Goal: Task Accomplishment & Management: Use online tool/utility

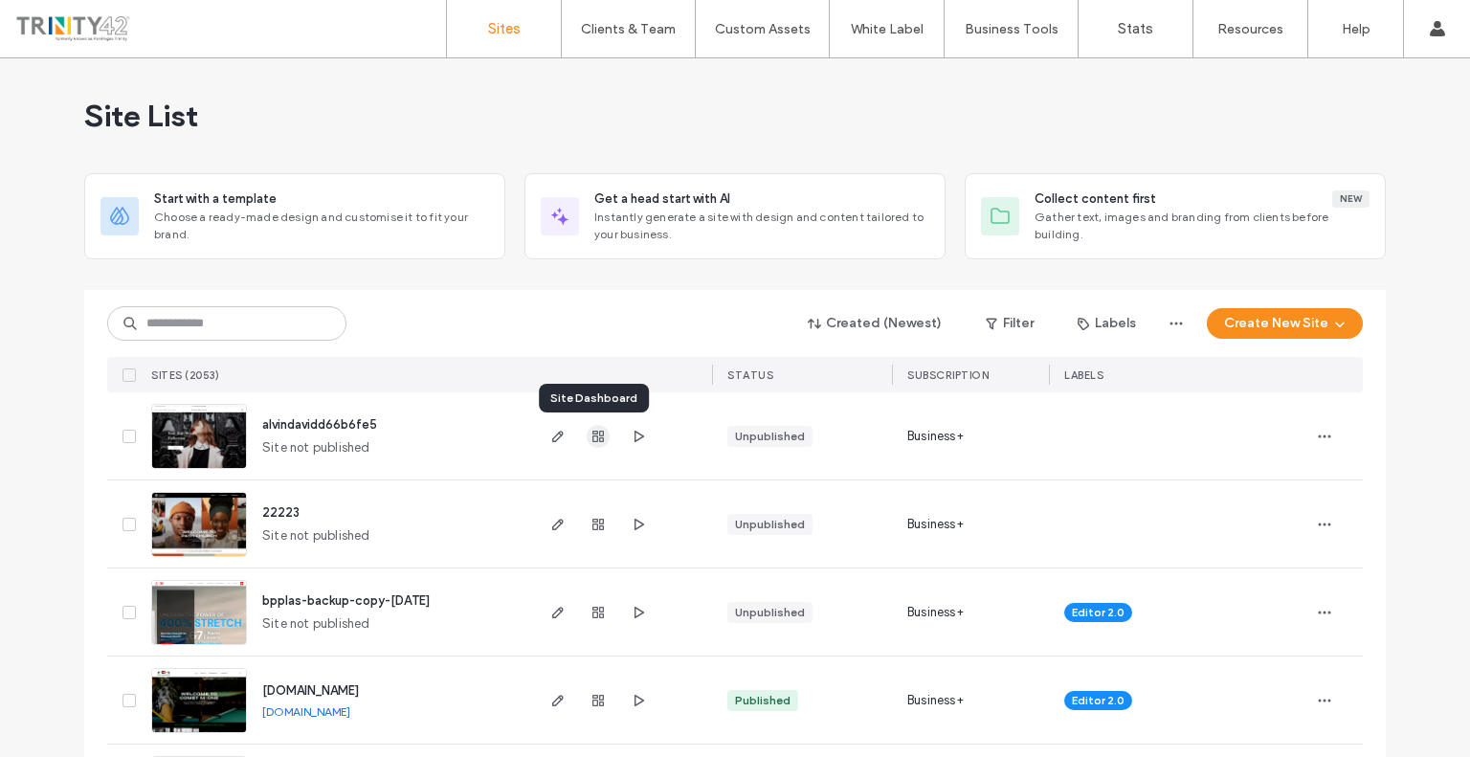
click at [596, 432] on use "button" at bounding box center [597, 436] width 11 height 11
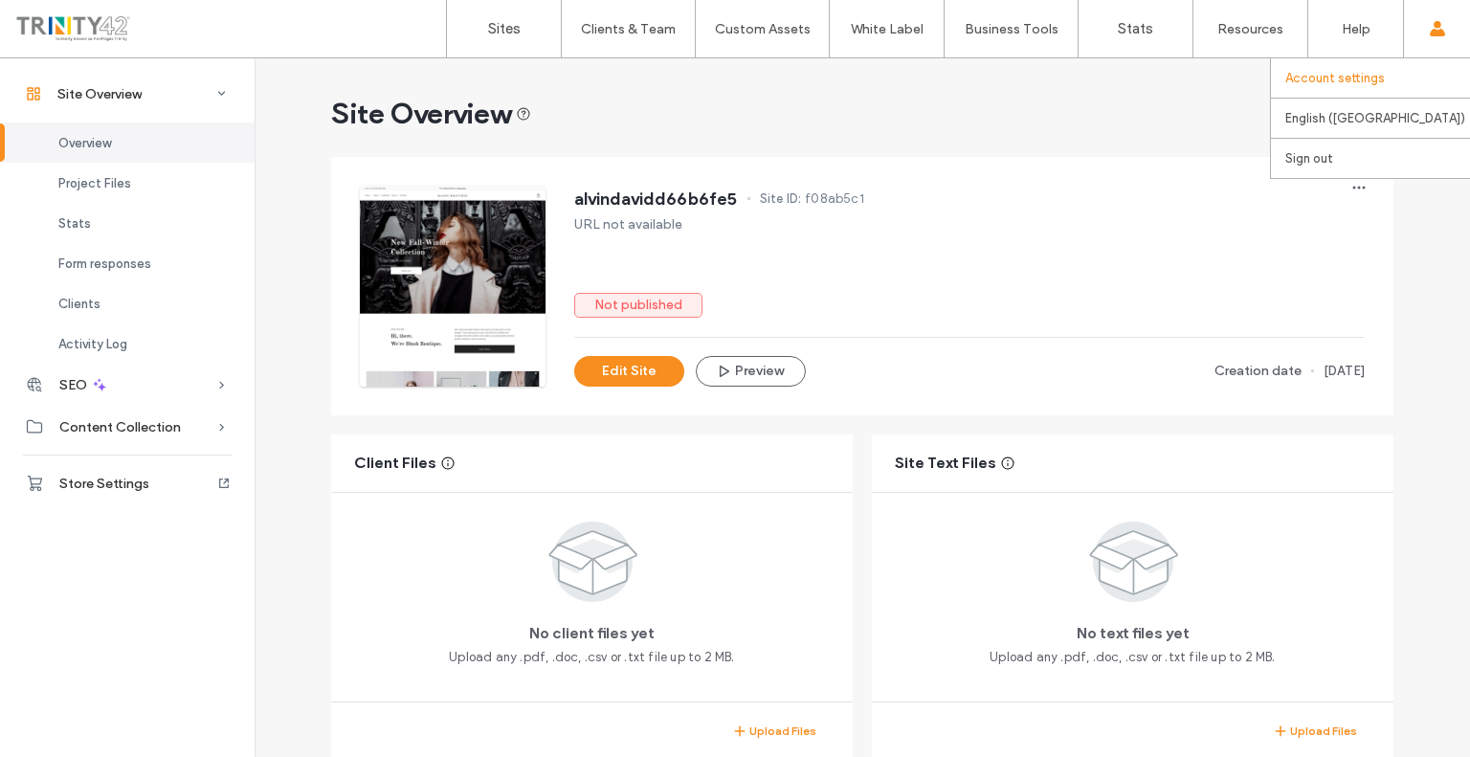
click at [1375, 86] on link "Account settings" at bounding box center [1377, 77] width 185 height 39
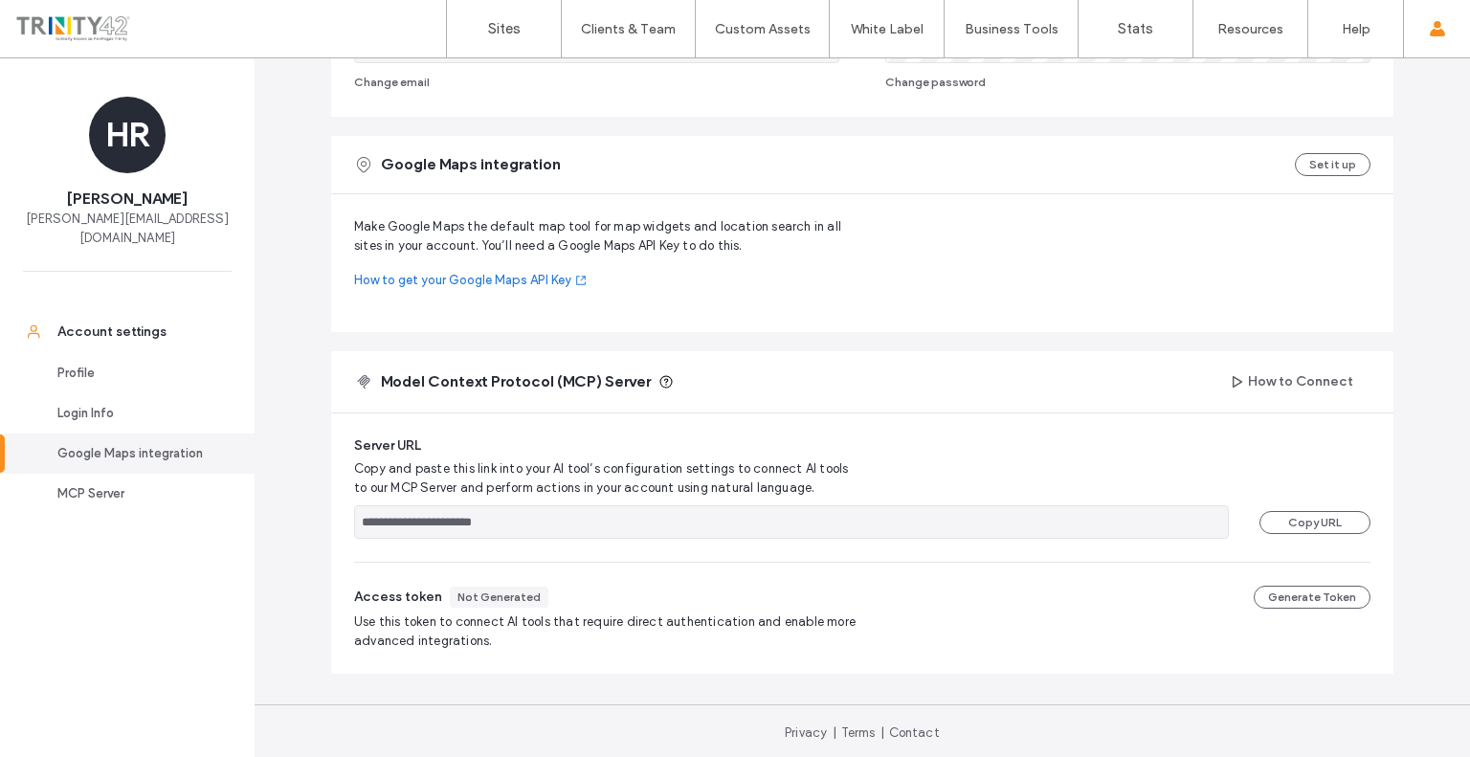
scroll to position [496, 0]
click at [147, 404] on div "Login Info" at bounding box center [135, 413] width 157 height 19
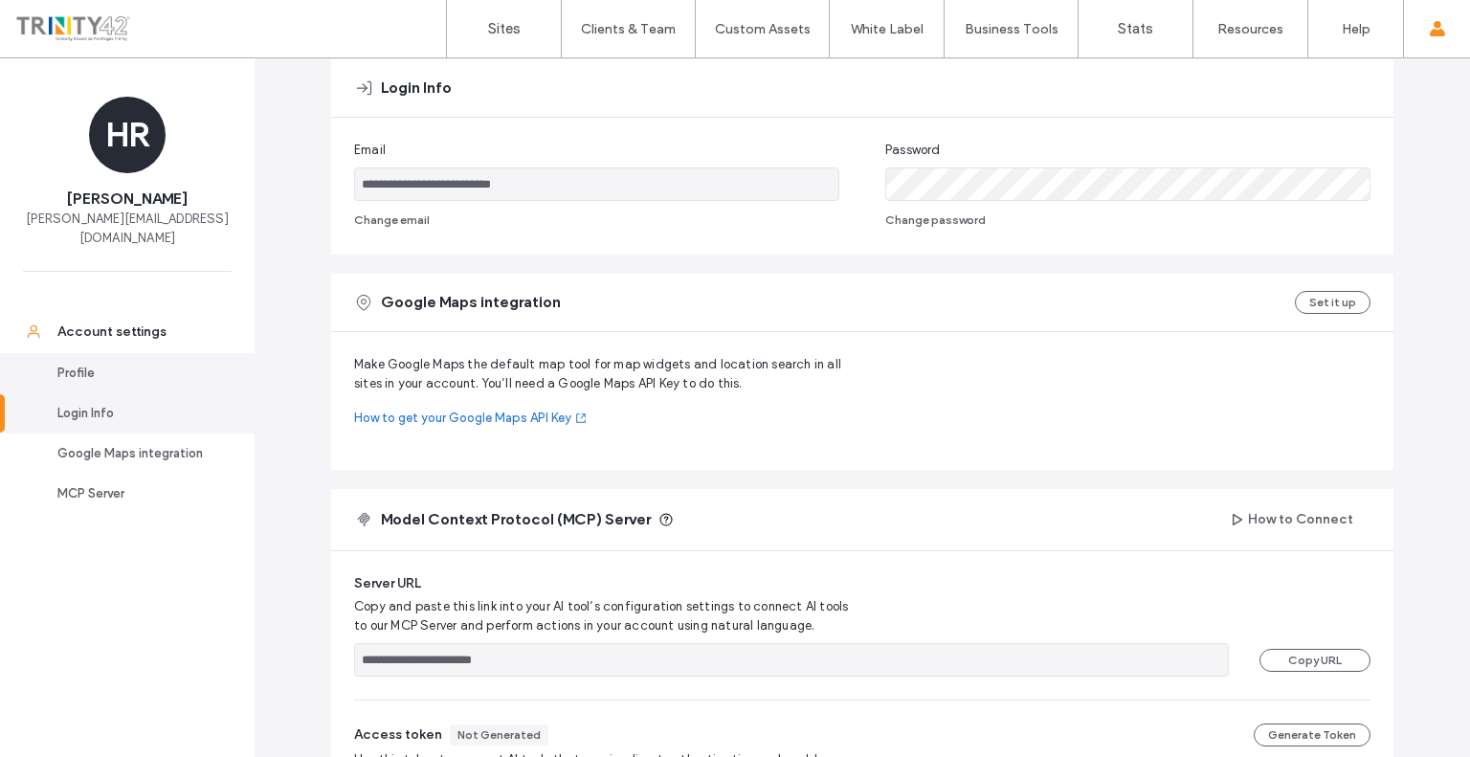
click at [142, 364] on div "Profile" at bounding box center [135, 373] width 157 height 19
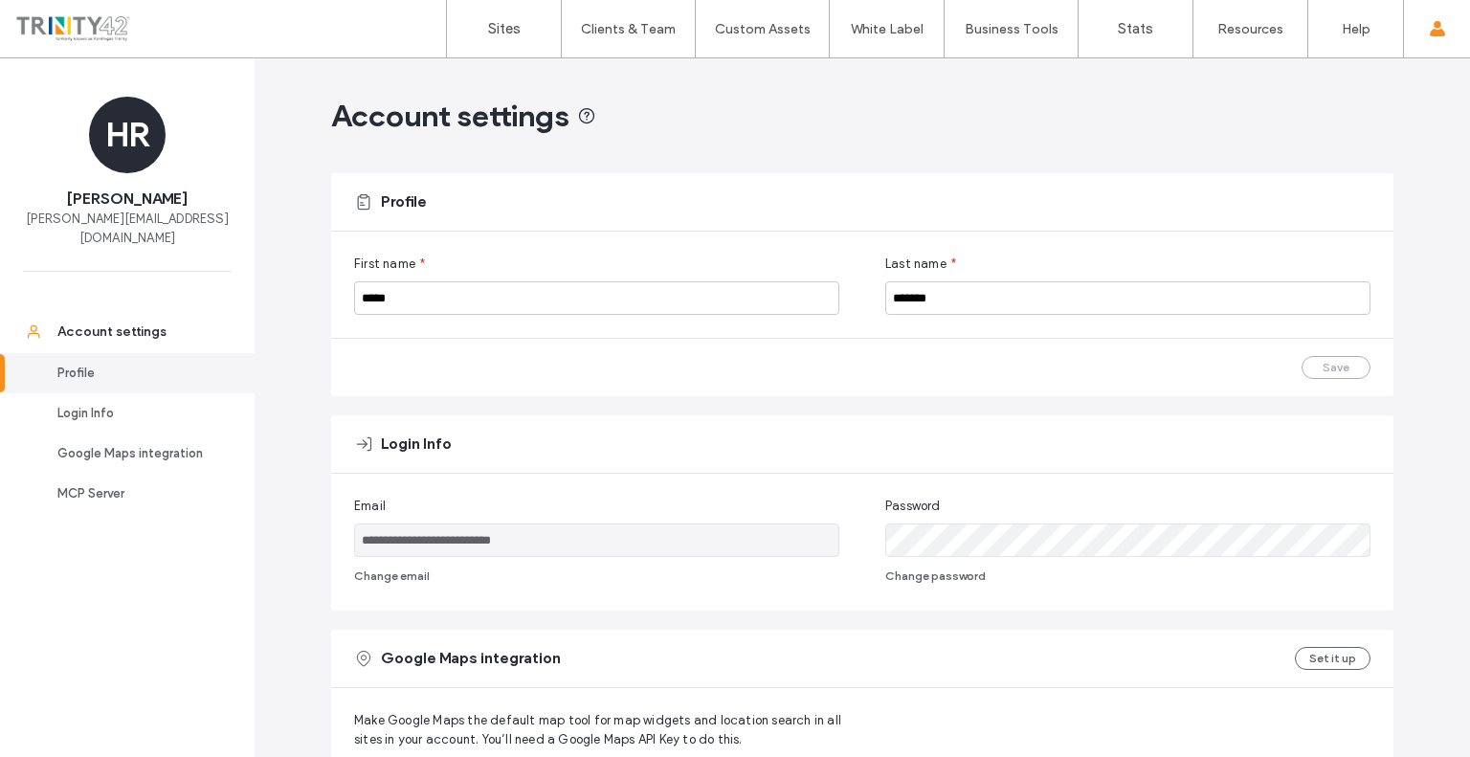
scroll to position [0, 0]
click at [517, 28] on label "Sites" at bounding box center [504, 28] width 33 height 17
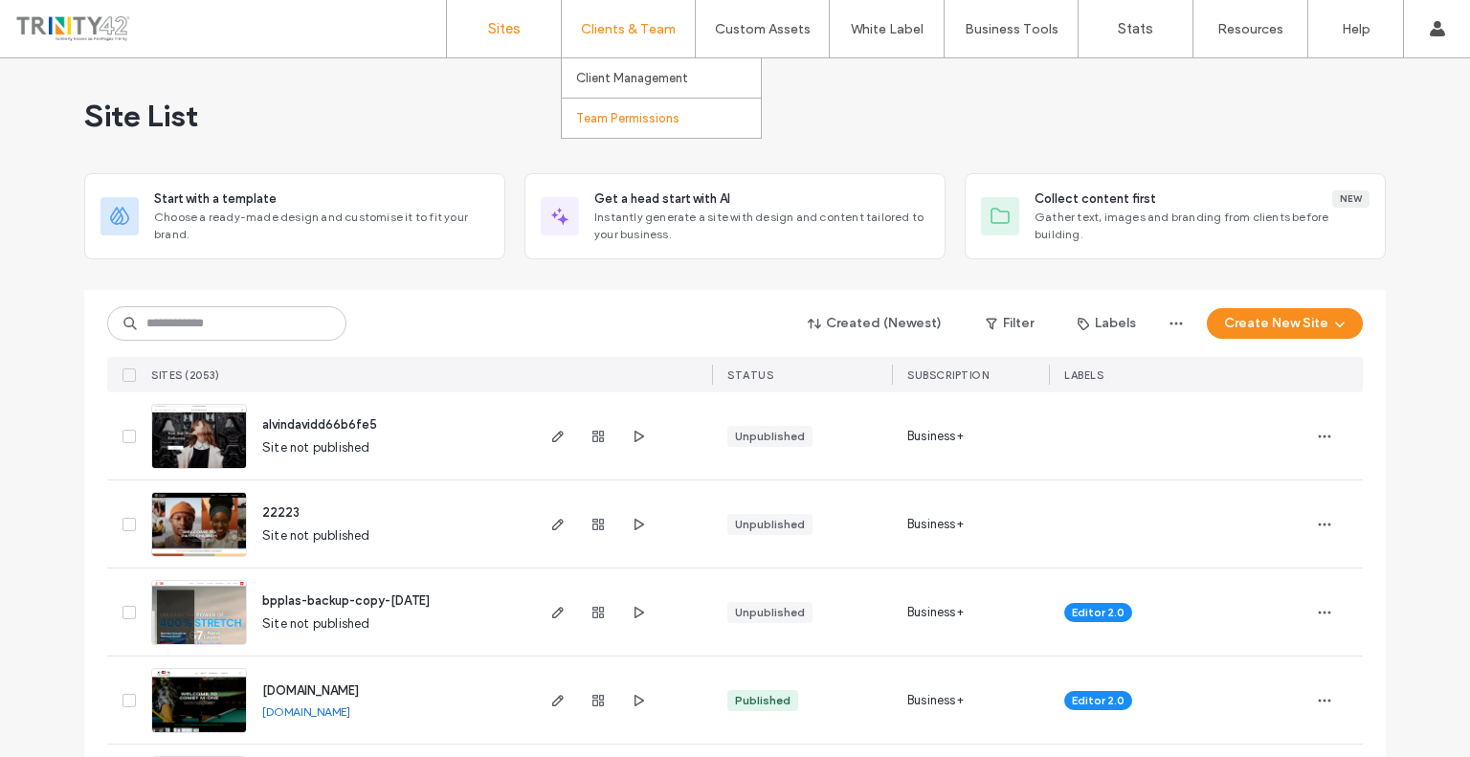
click at [613, 100] on link "Team Permissions" at bounding box center [668, 118] width 185 height 39
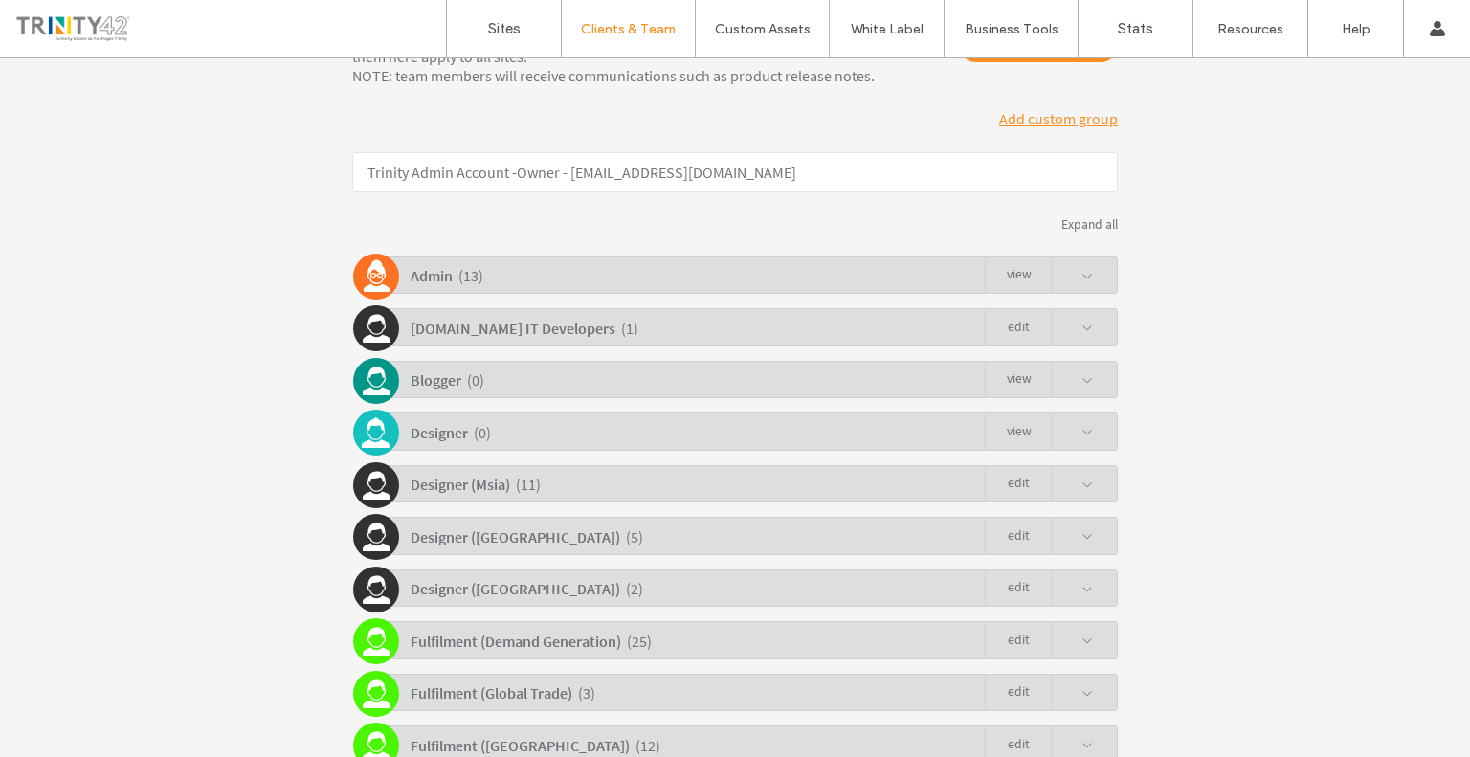
scroll to position [287, 0]
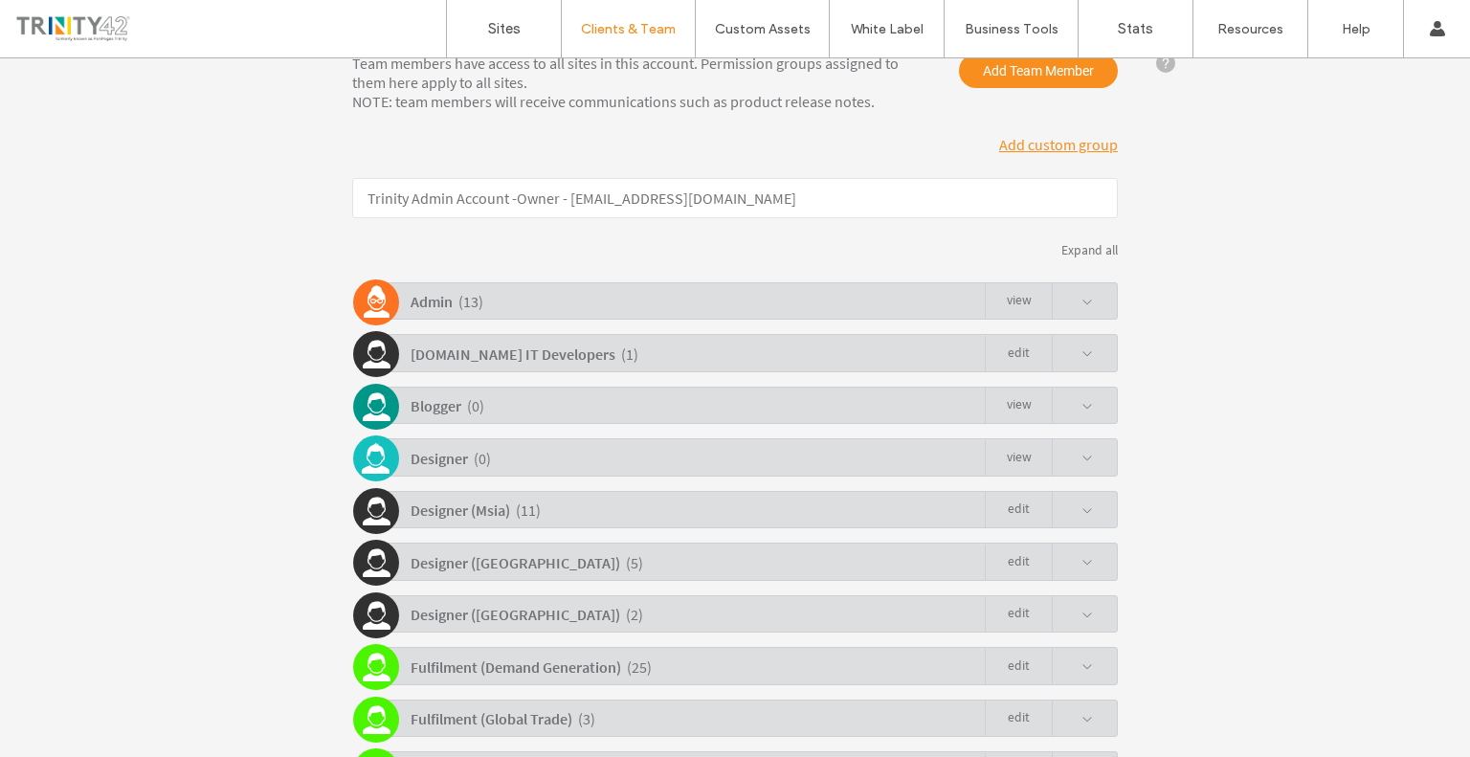
click at [784, 310] on div "Admin ( 13 ) view" at bounding box center [740, 300] width 756 height 37
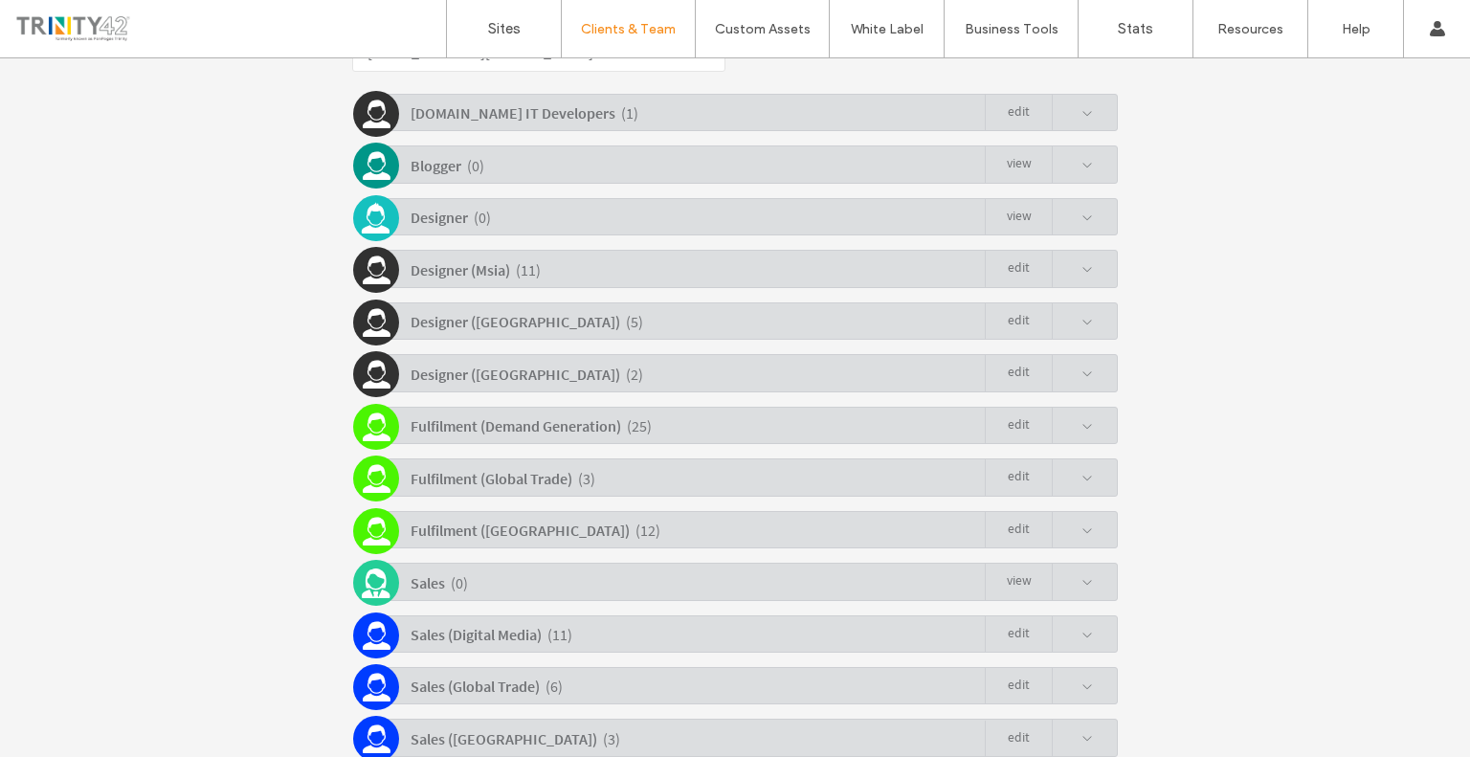
scroll to position [982, 0]
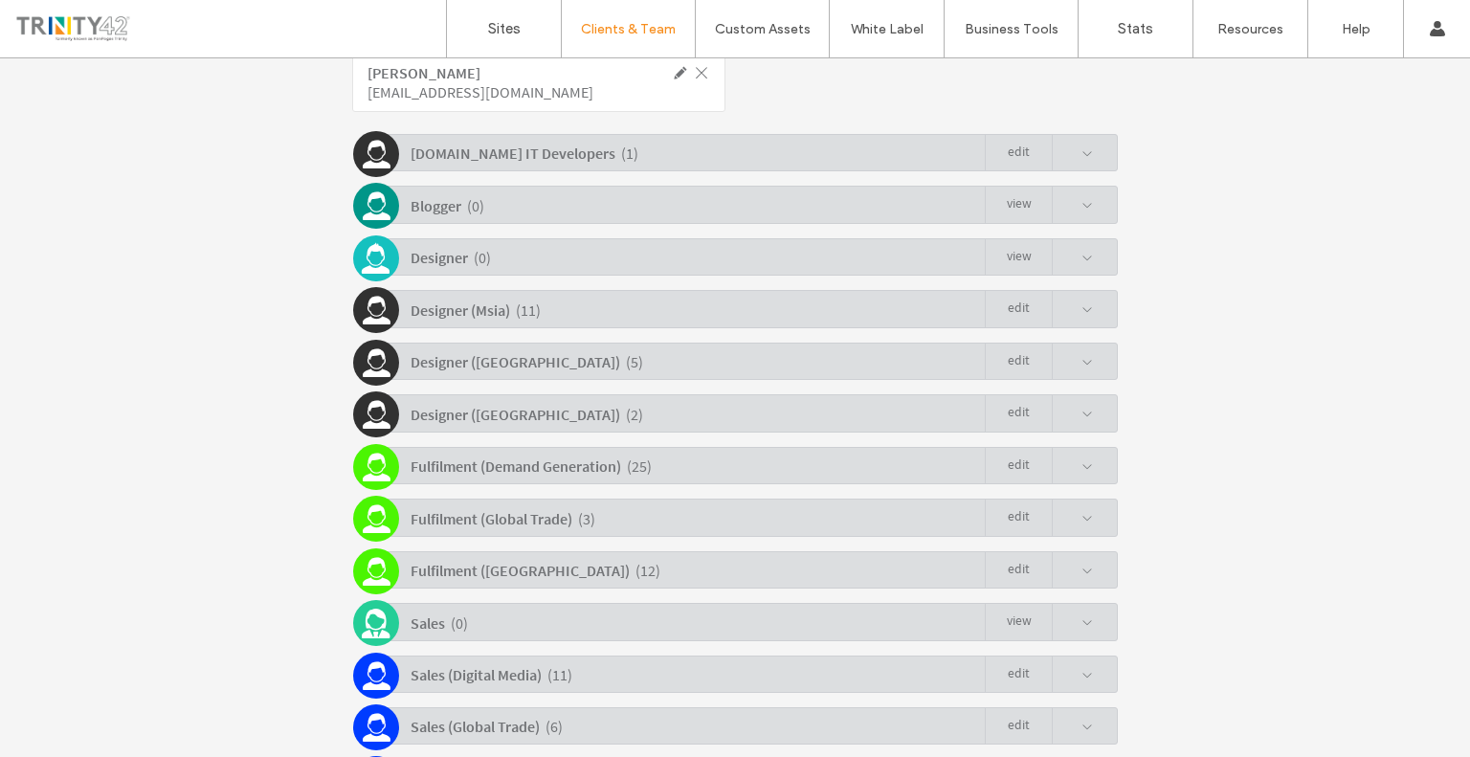
click at [641, 155] on div "[DOMAIN_NAME] IT Developers ( 1 ) Edit" at bounding box center [740, 152] width 756 height 37
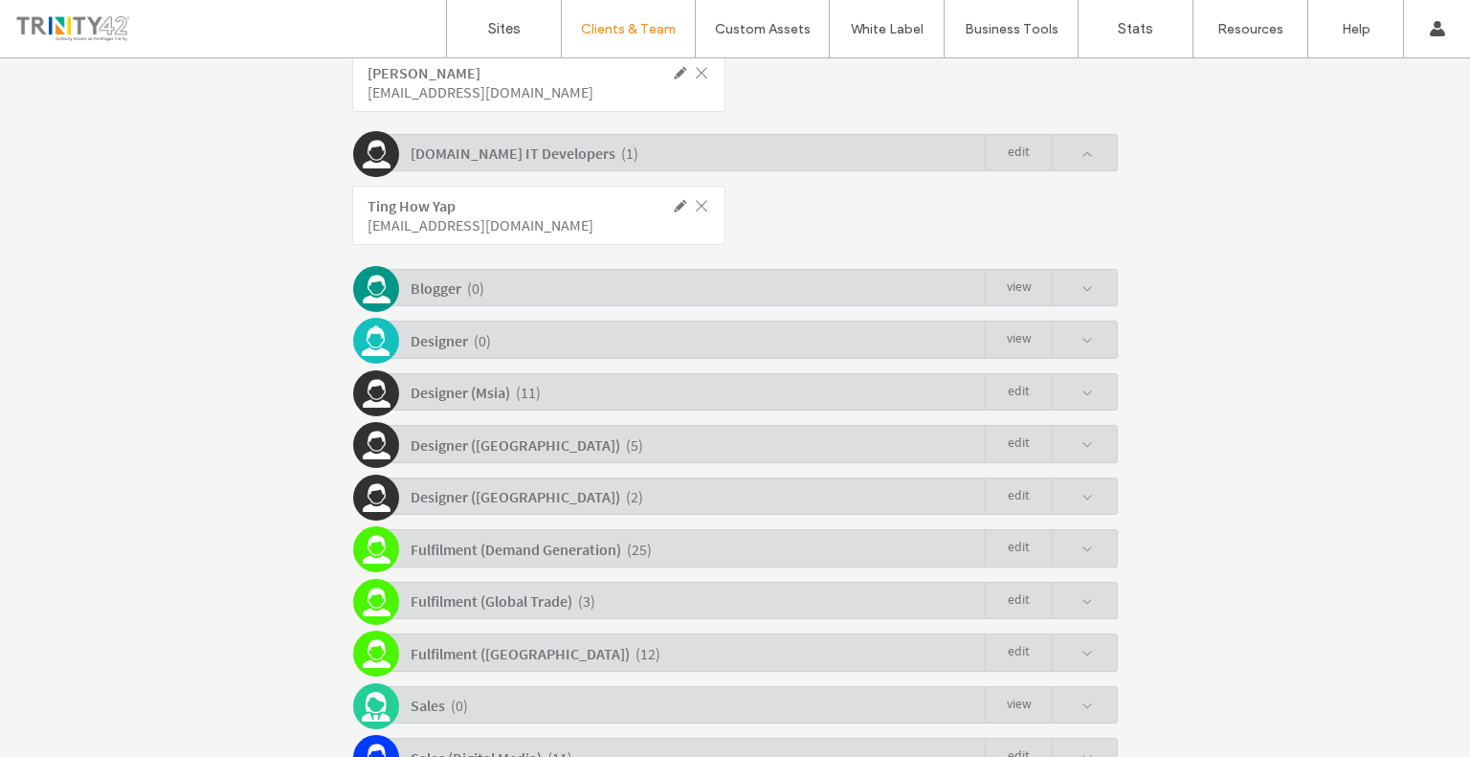
click at [606, 160] on div "[DOMAIN_NAME] IT Developers ( 1 ) Edit" at bounding box center [740, 152] width 756 height 37
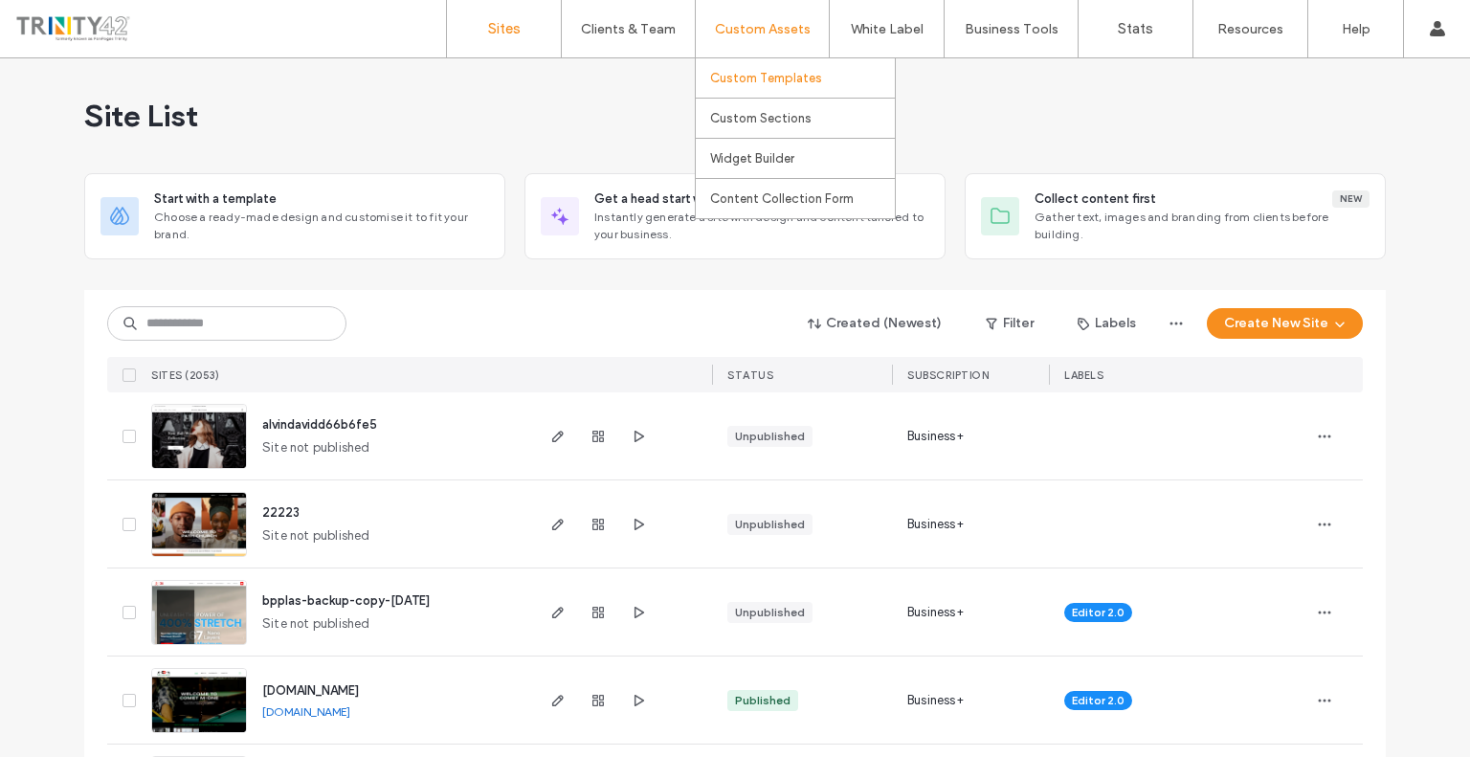
click at [805, 77] on label "Custom Templates" at bounding box center [766, 78] width 112 height 14
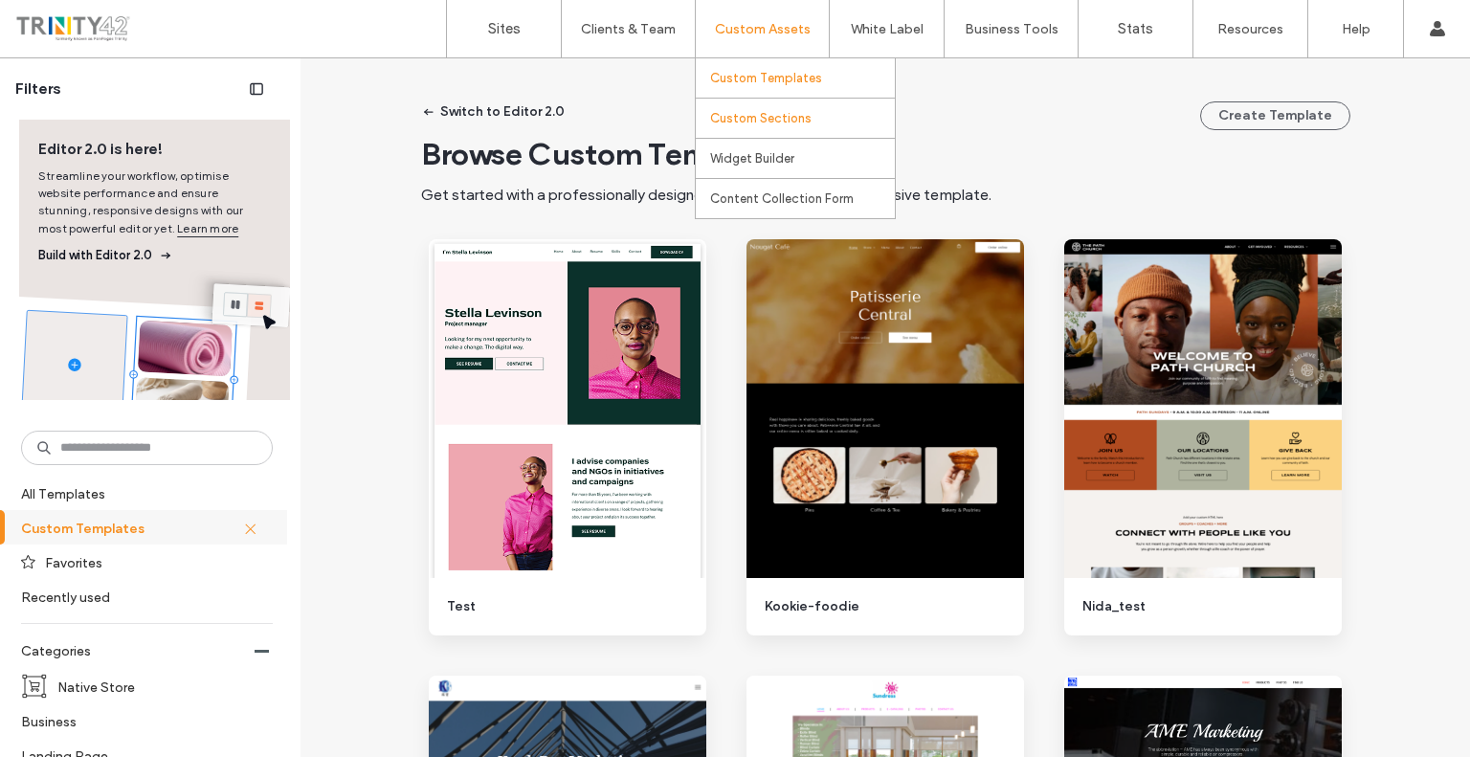
click at [785, 119] on label "Custom Sections" at bounding box center [760, 118] width 101 height 14
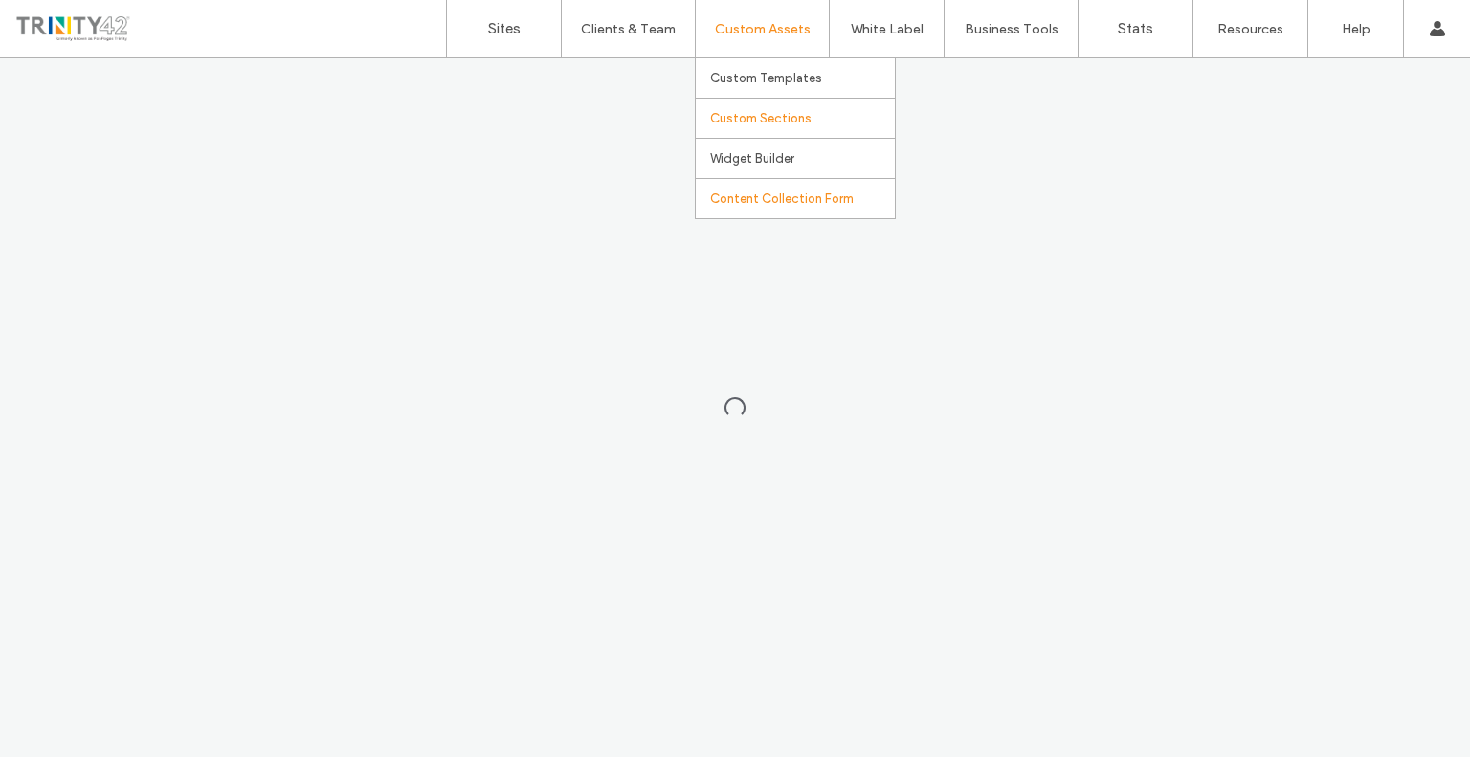
click at [800, 210] on link "Content Collection Form" at bounding box center [802, 198] width 185 height 39
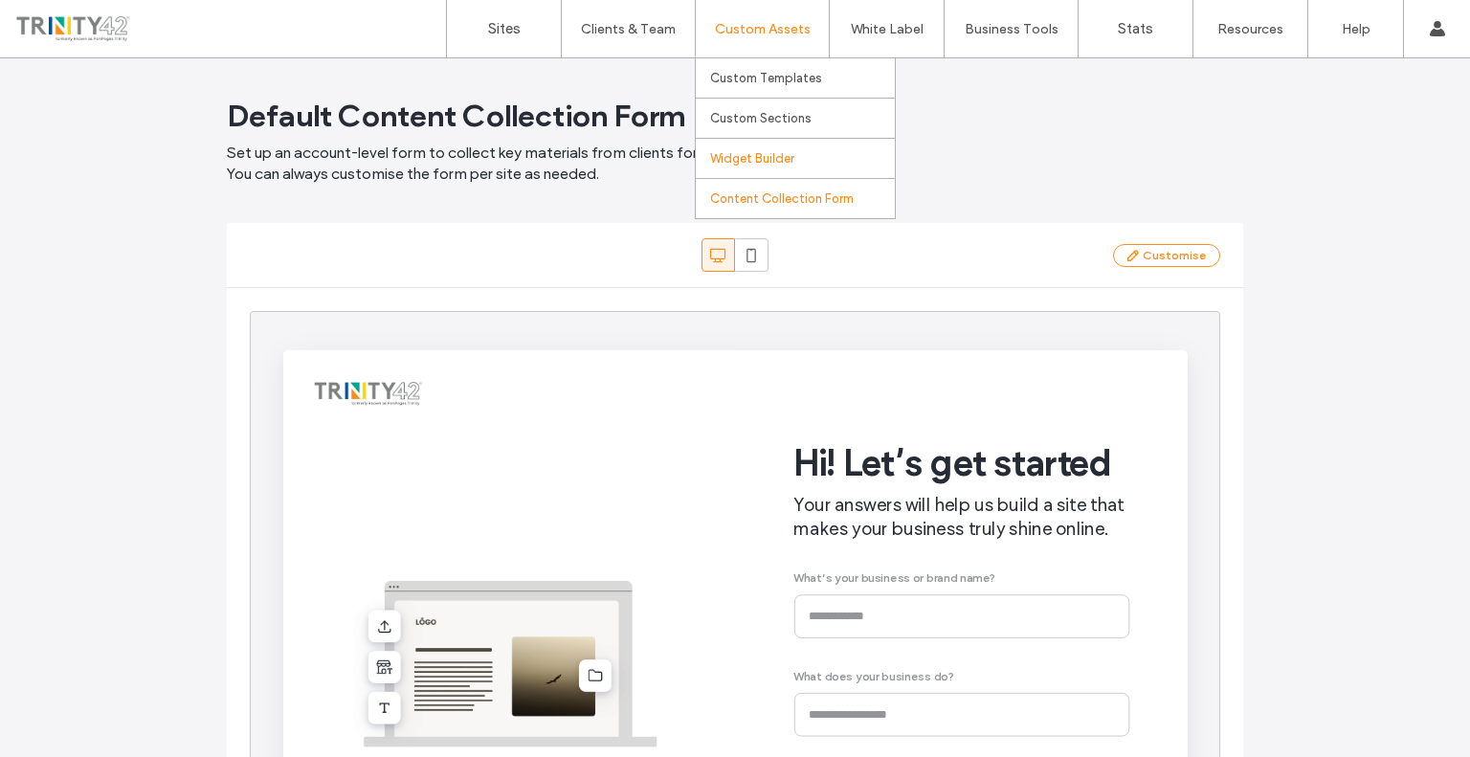
click at [775, 151] on label "Widget Builder" at bounding box center [752, 158] width 84 height 14
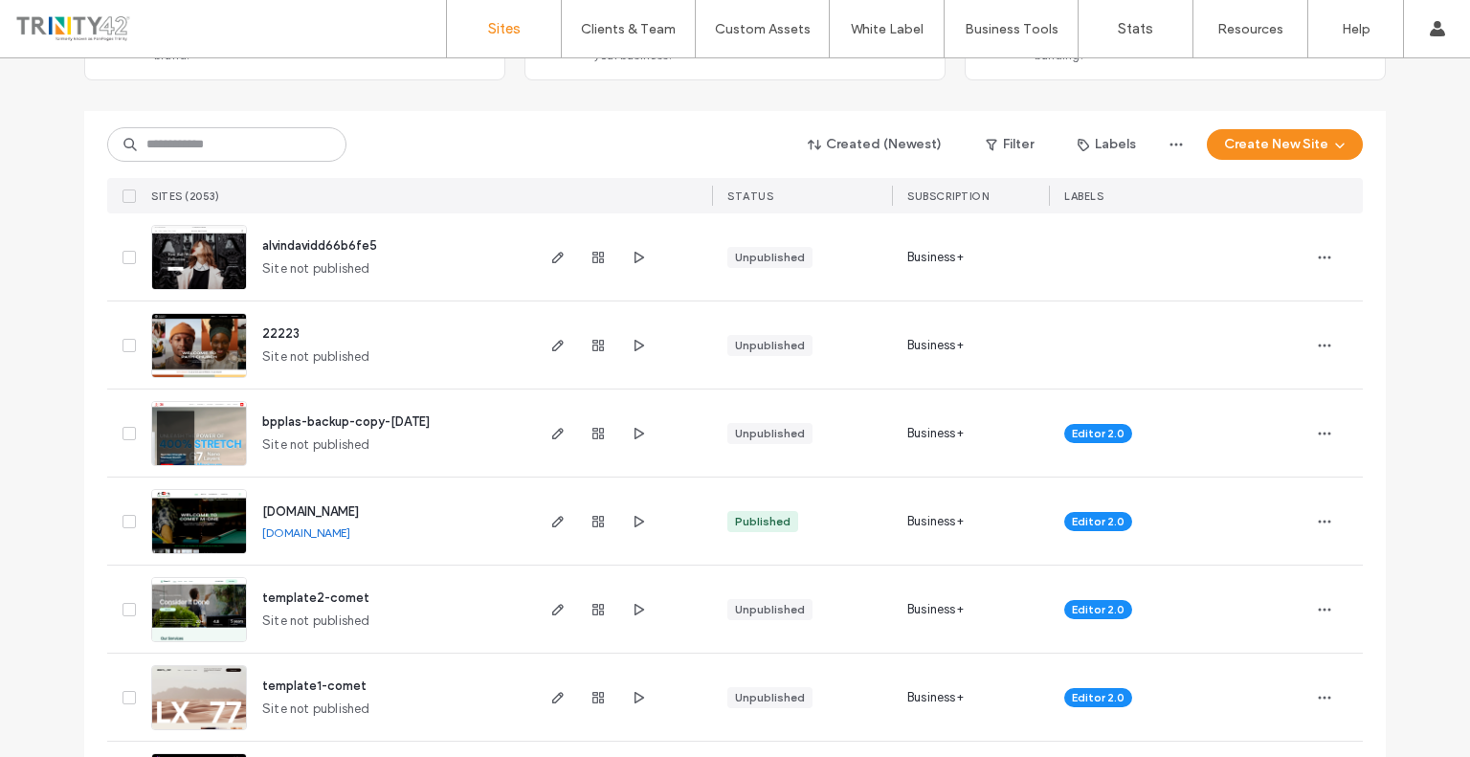
scroll to position [191, 0]
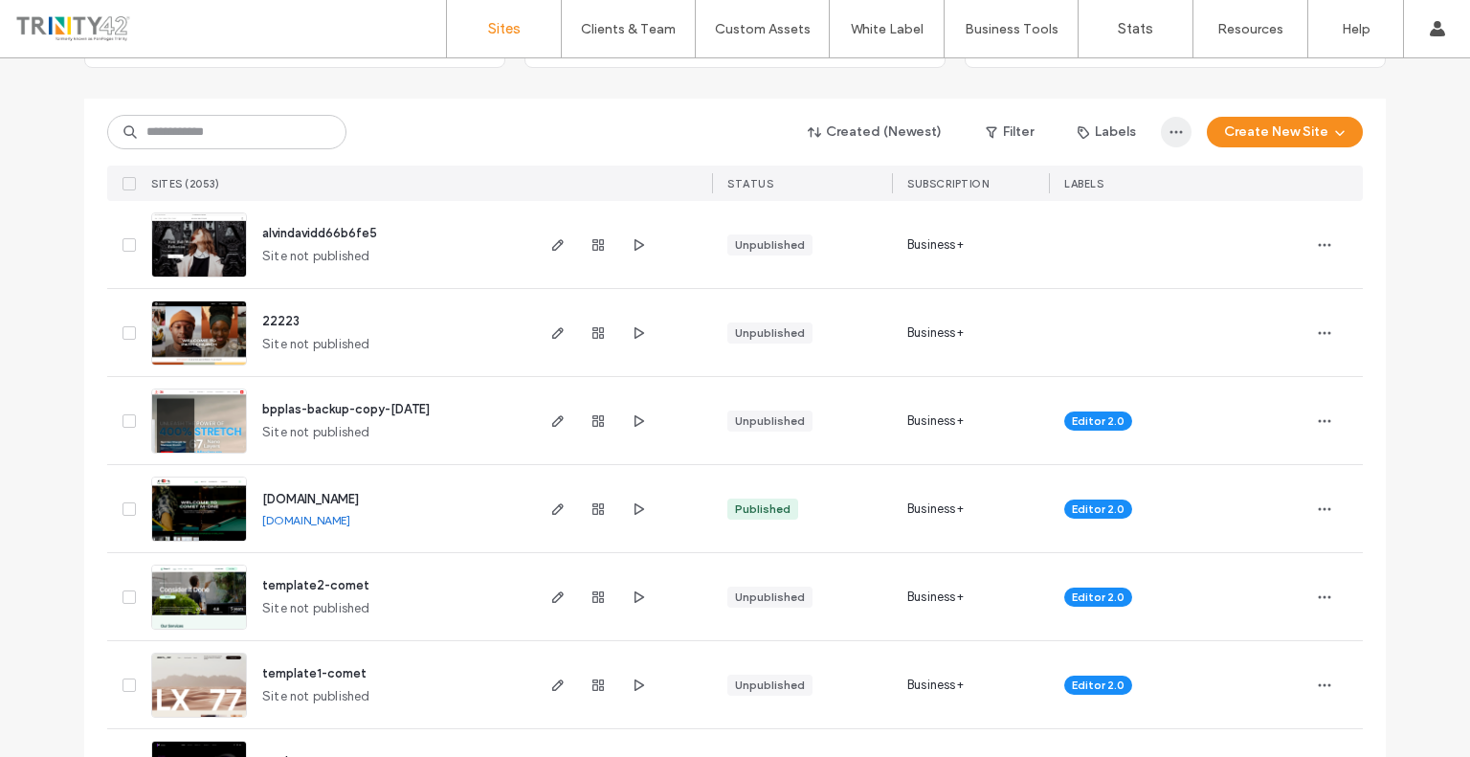
click at [1168, 126] on icon "button" at bounding box center [1175, 131] width 15 height 15
click at [281, 138] on input at bounding box center [226, 132] width 239 height 34
click at [559, 244] on span "button" at bounding box center [557, 244] width 23 height 23
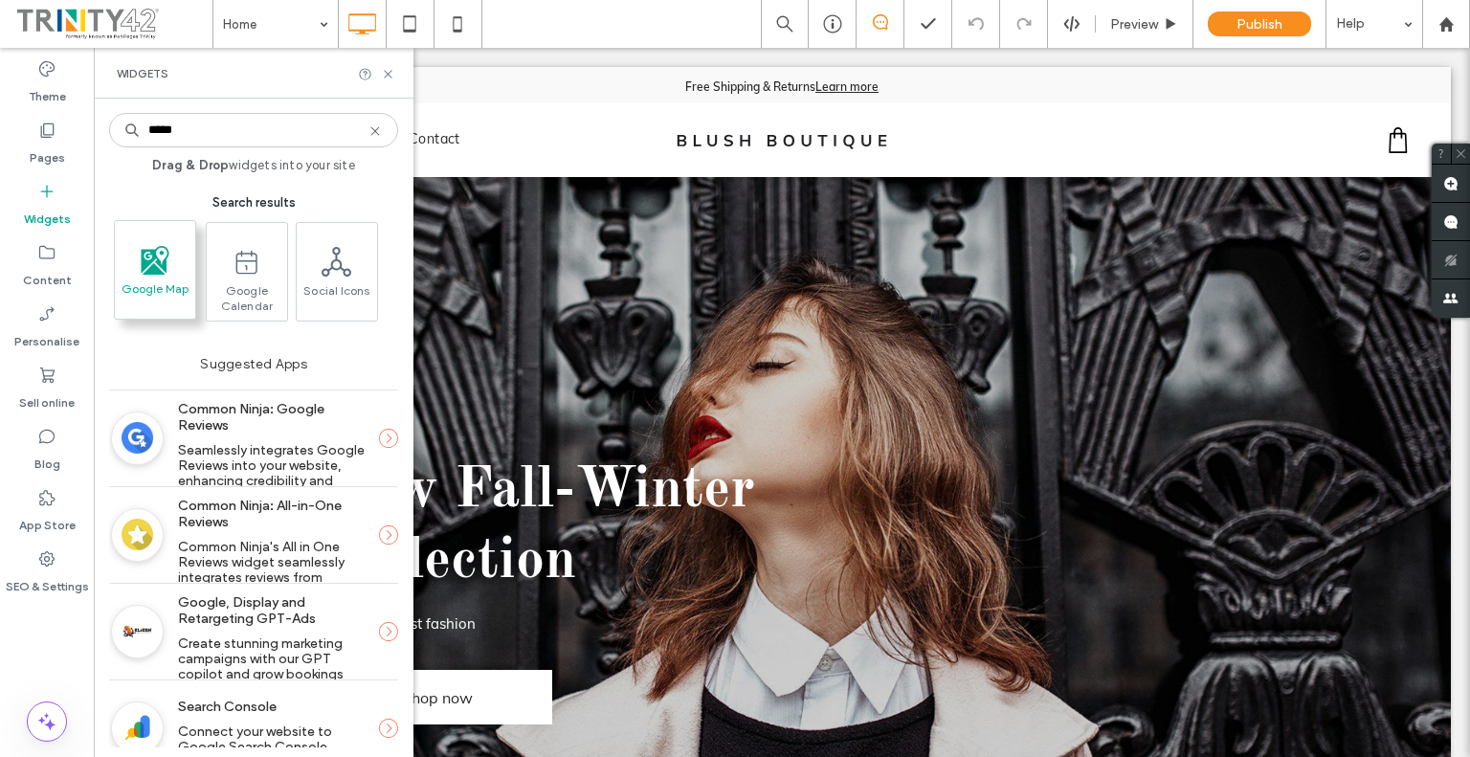
type input "*****"
click at [155, 238] on span at bounding box center [155, 259] width 80 height 43
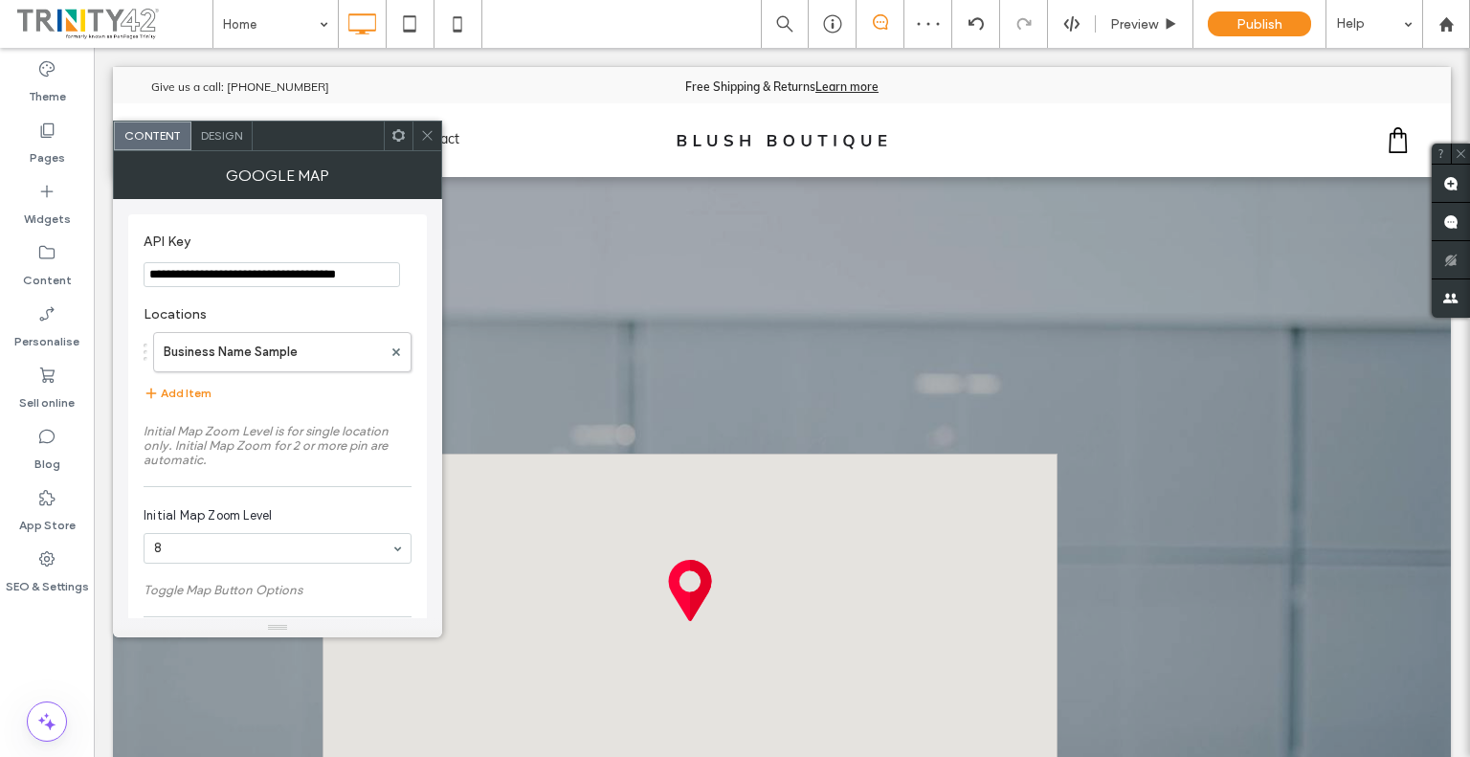
click at [398, 138] on icon at bounding box center [398, 135] width 14 height 14
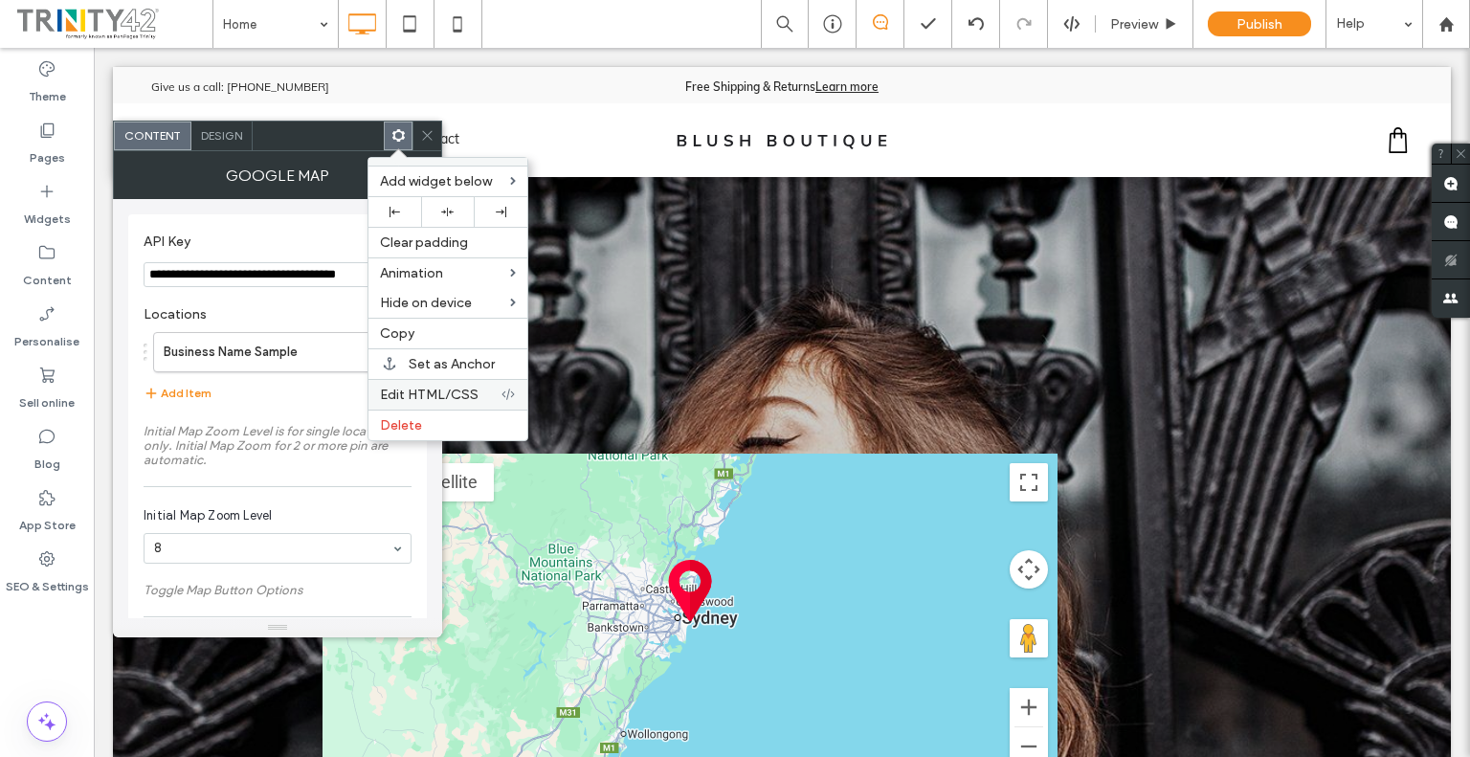
click at [422, 388] on span "Edit HTML/CSS" at bounding box center [429, 395] width 99 height 16
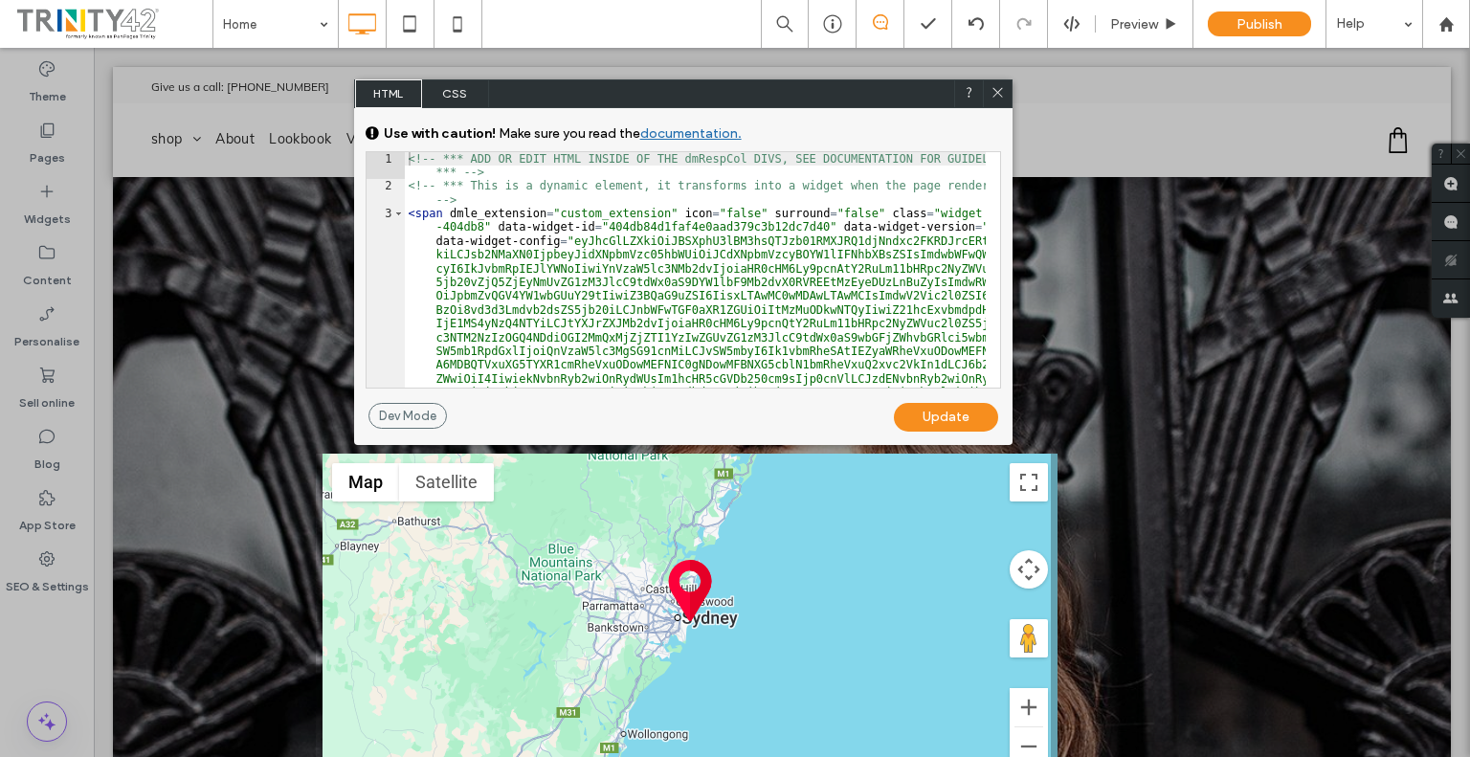
drag, startPoint x: 991, startPoint y: 88, endPoint x: 476, endPoint y: 116, distance: 515.5
click at [991, 88] on icon at bounding box center [997, 92] width 14 height 14
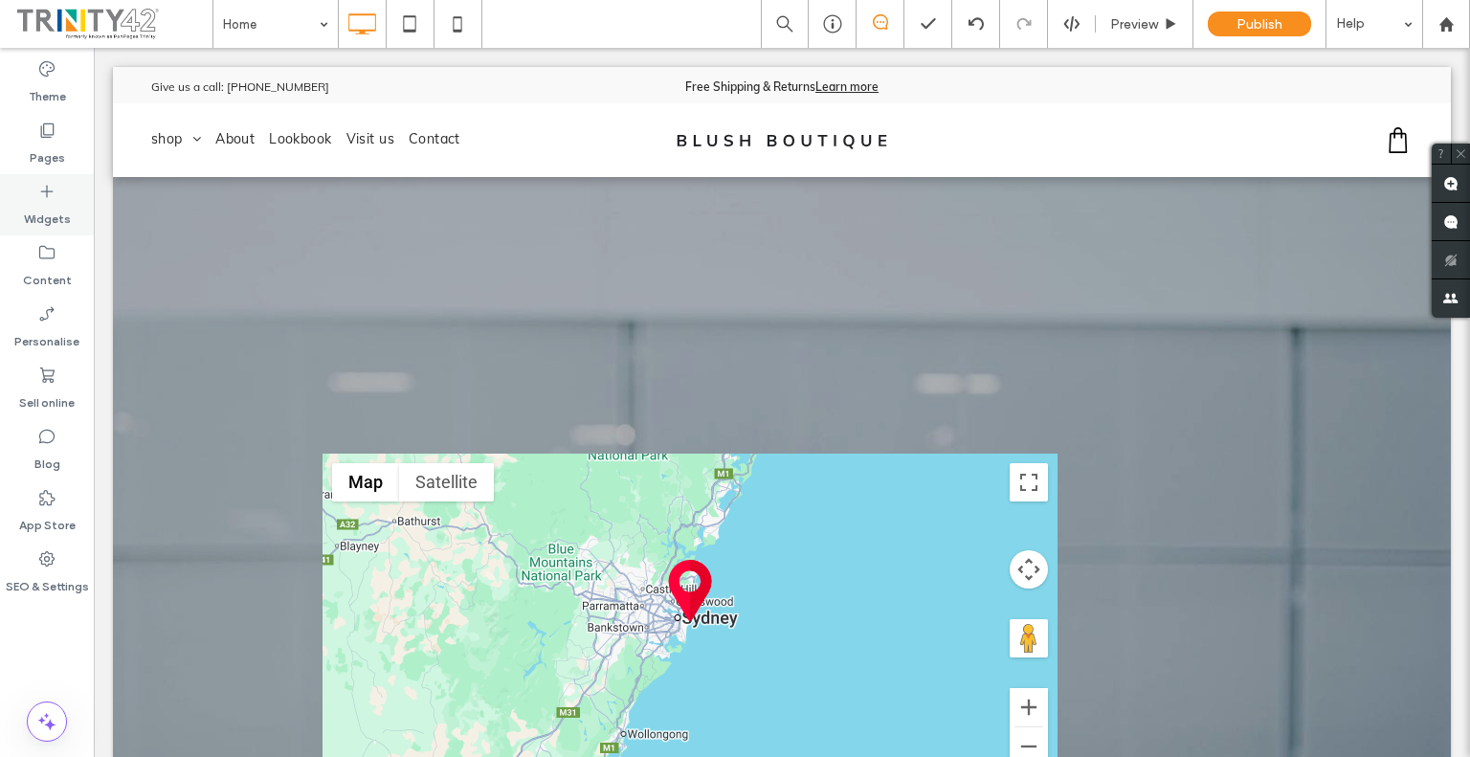
click at [63, 214] on label "Widgets" at bounding box center [47, 214] width 47 height 27
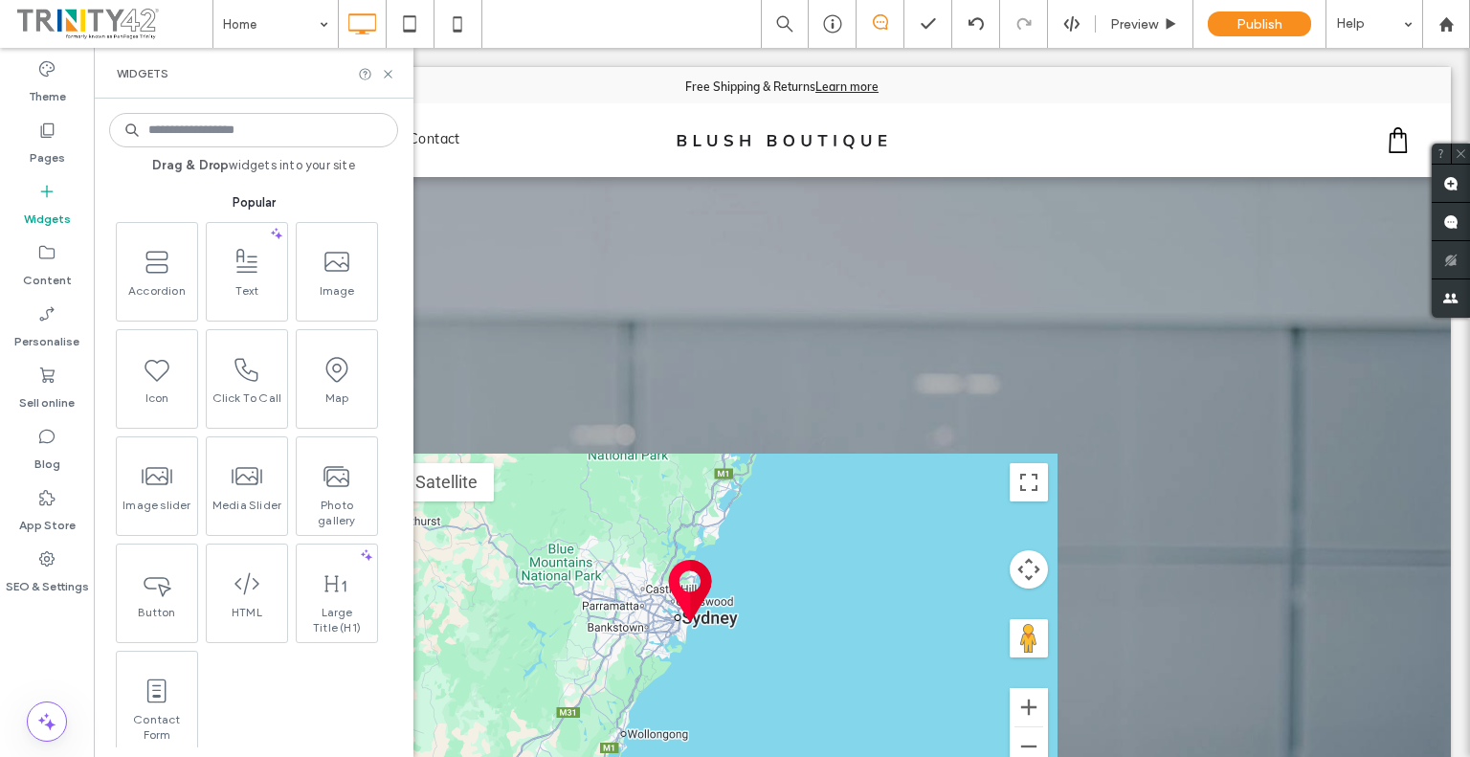
click at [266, 145] on input at bounding box center [253, 130] width 289 height 34
drag, startPoint x: 198, startPoint y: 265, endPoint x: 163, endPoint y: 270, distance: 35.7
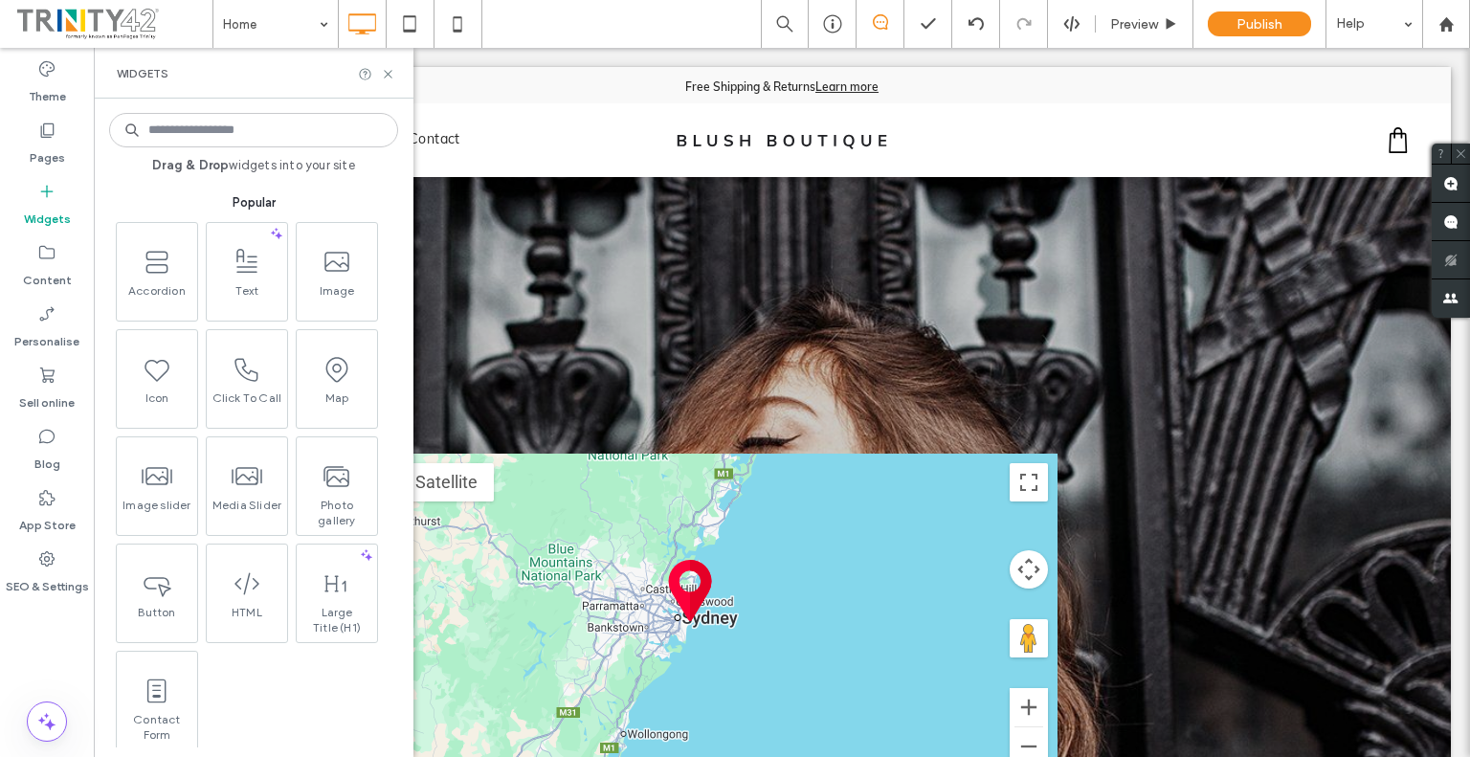
drag, startPoint x: 163, startPoint y: 270, endPoint x: 216, endPoint y: 174, distance: 109.7
click at [216, 174] on div "Popular" at bounding box center [253, 193] width 289 height 38
click at [226, 122] on input at bounding box center [253, 130] width 289 height 34
click at [367, 74] on icon at bounding box center [365, 74] width 14 height 14
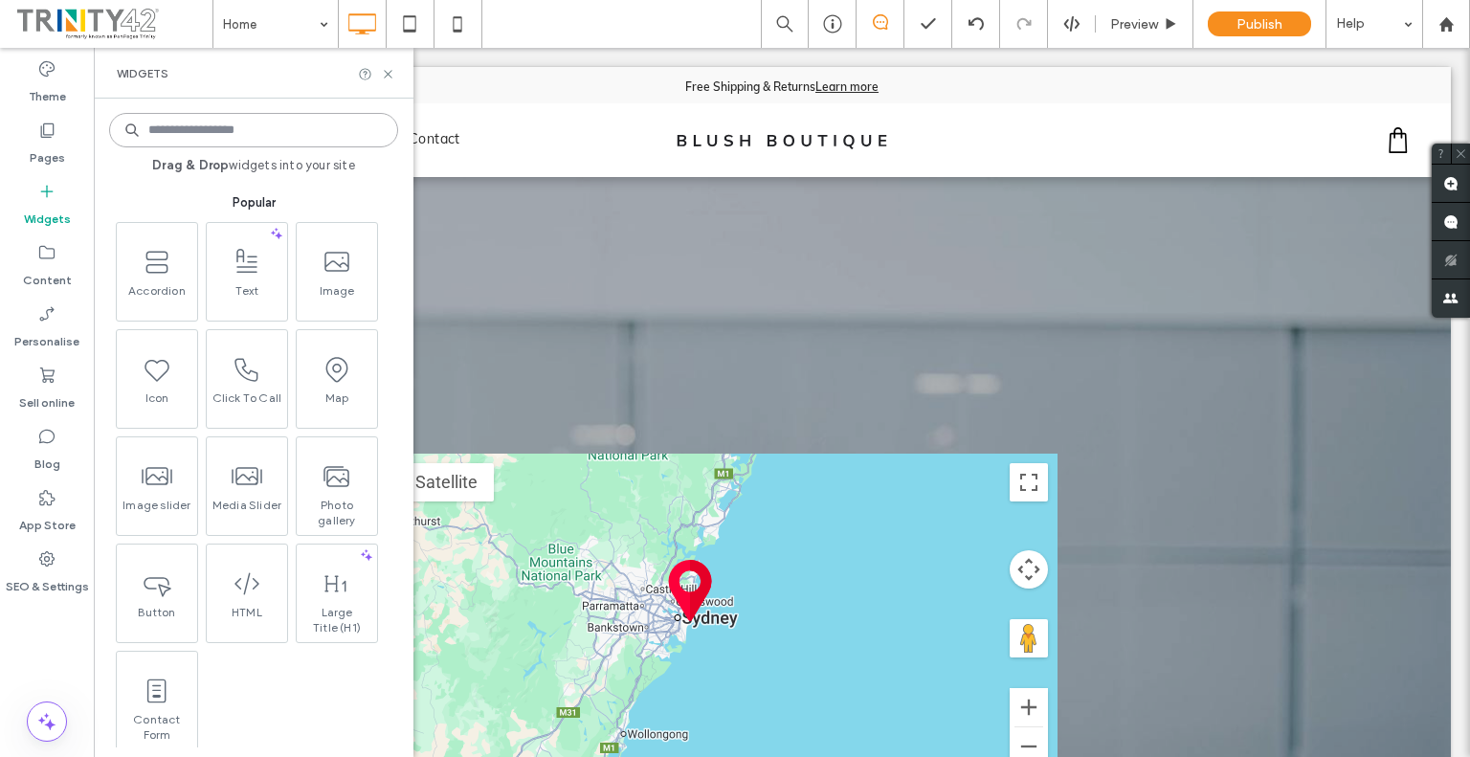
click at [238, 133] on input at bounding box center [253, 130] width 289 height 34
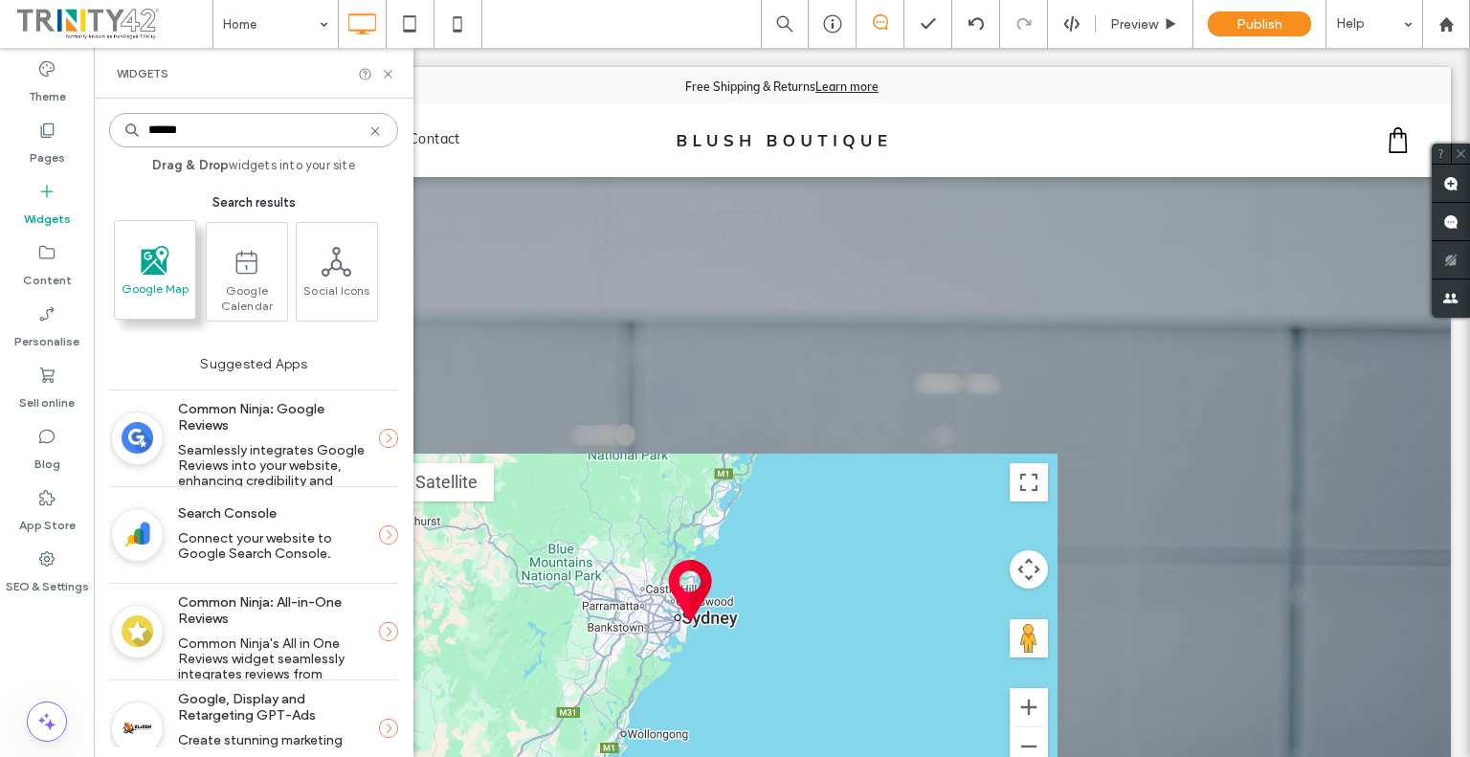
type input "******"
drag, startPoint x: 171, startPoint y: 251, endPoint x: 141, endPoint y: 232, distance: 35.6
click at [141, 232] on div "Google Map" at bounding box center [157, 272] width 80 height 98
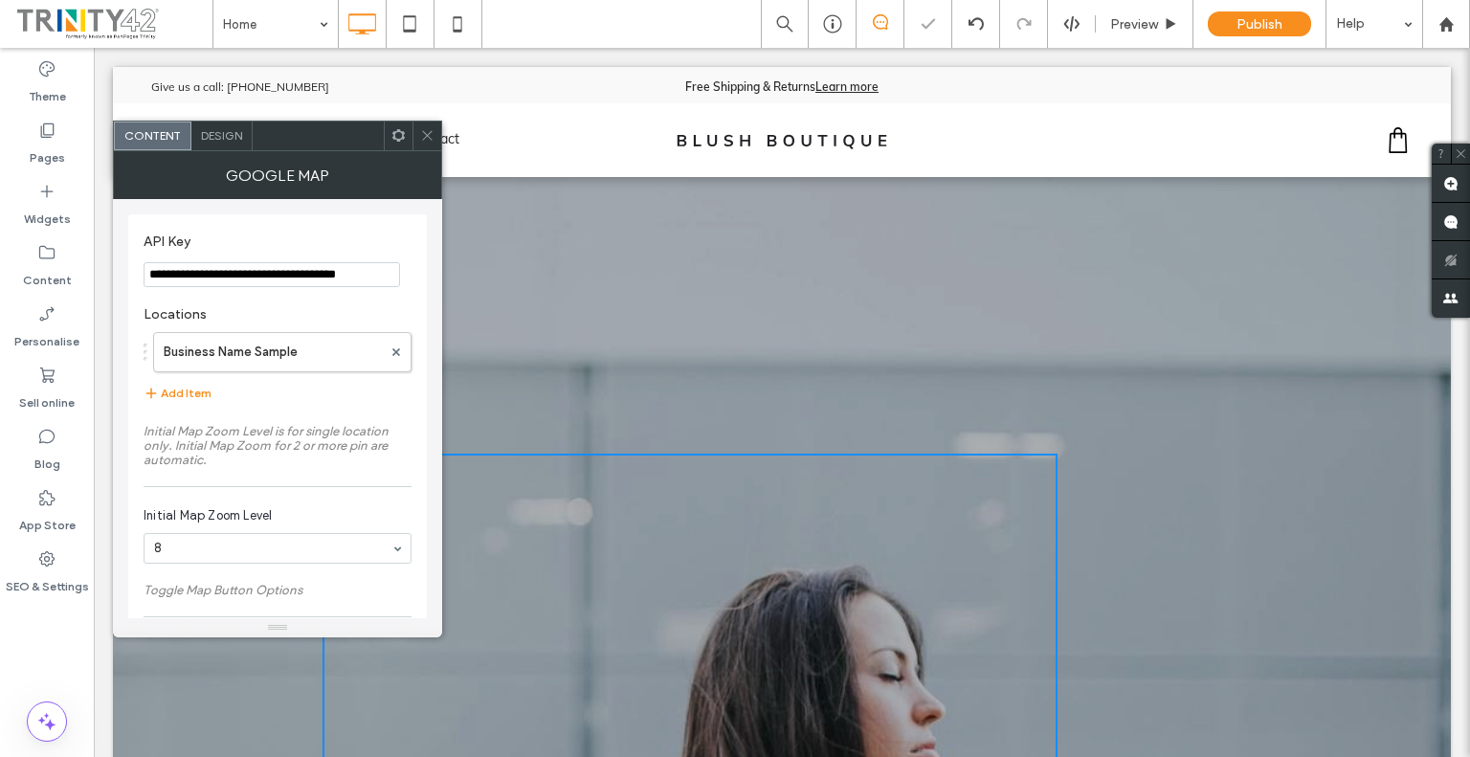
click at [230, 144] on div "Design" at bounding box center [221, 136] width 61 height 29
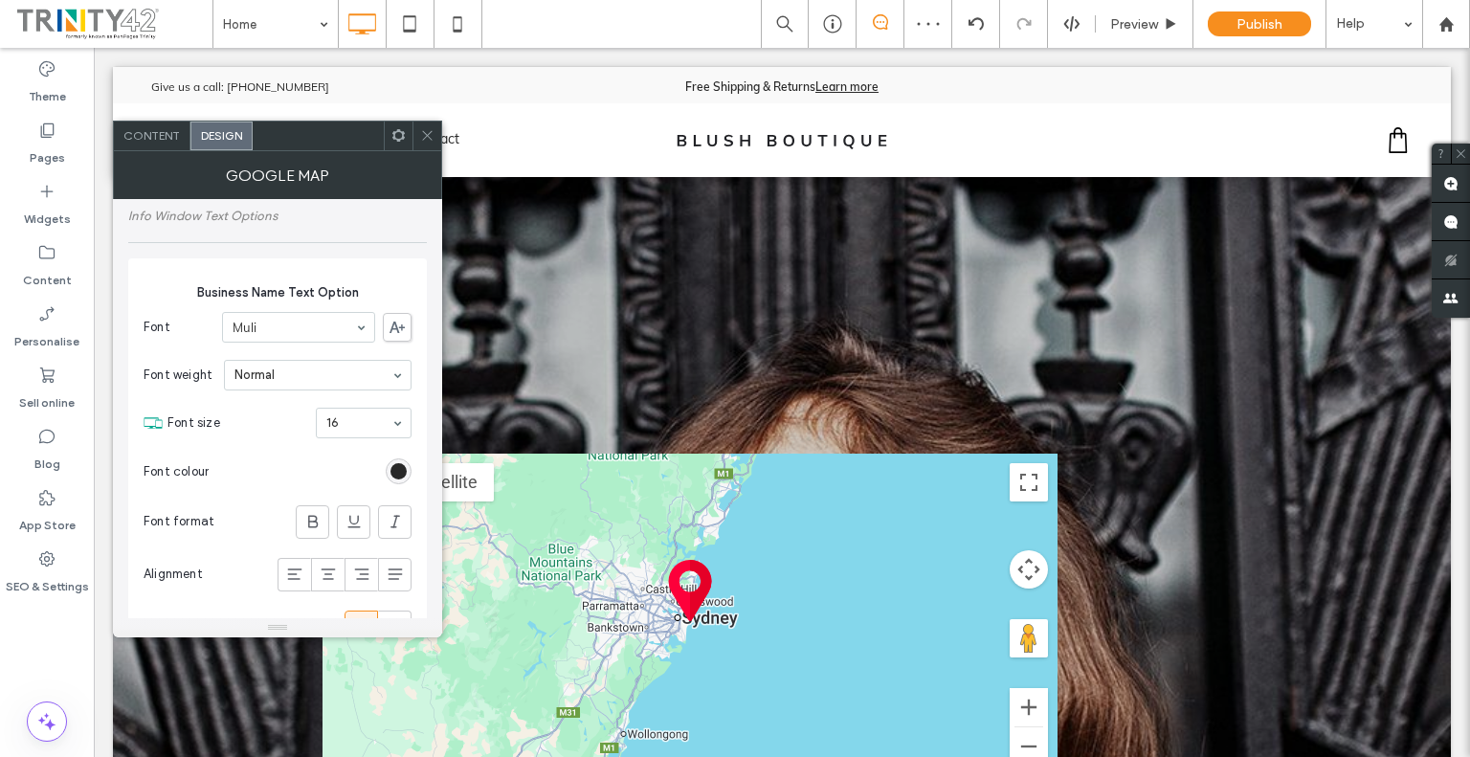
click at [176, 141] on span "Content" at bounding box center [151, 135] width 56 height 14
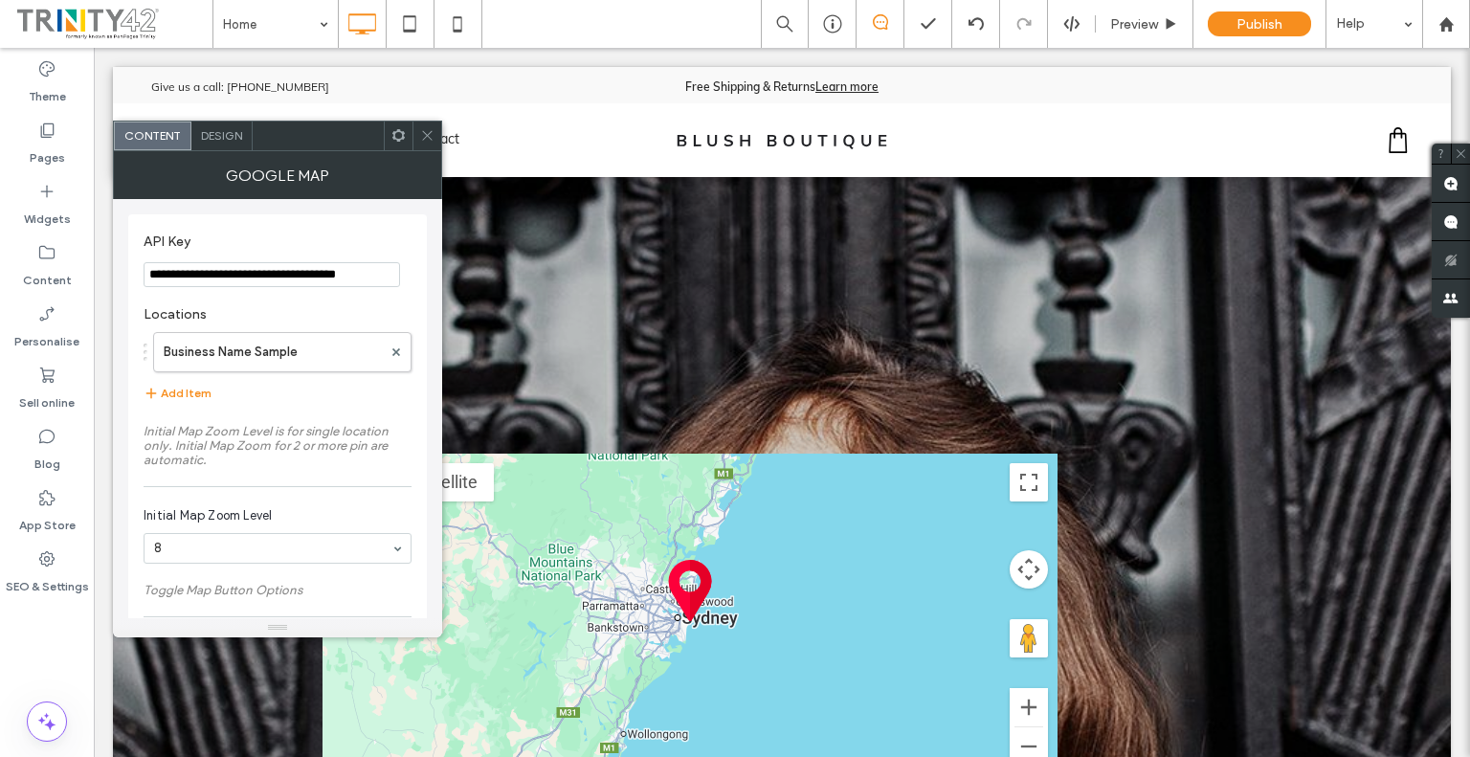
click at [397, 142] on icon at bounding box center [398, 135] width 14 height 14
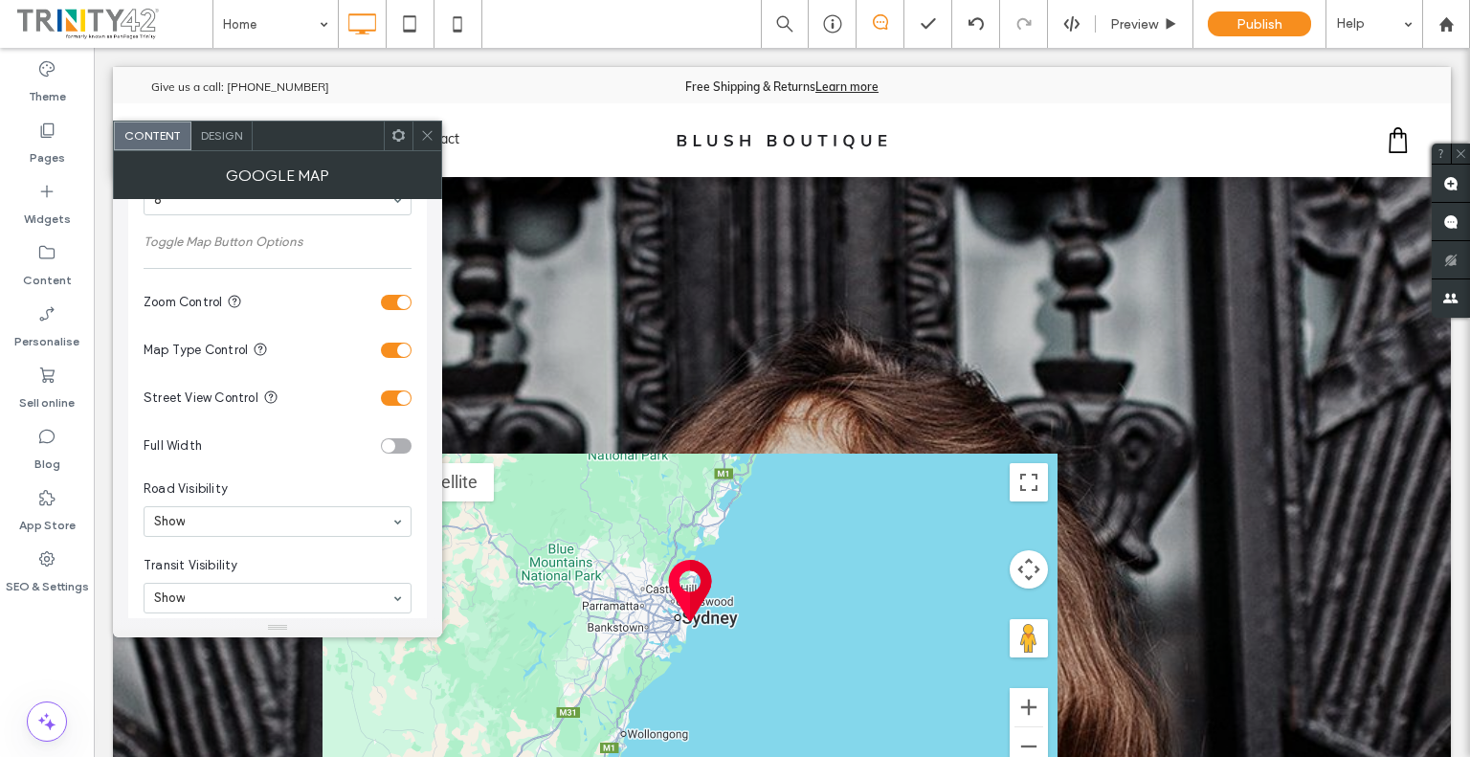
scroll to position [96, 0]
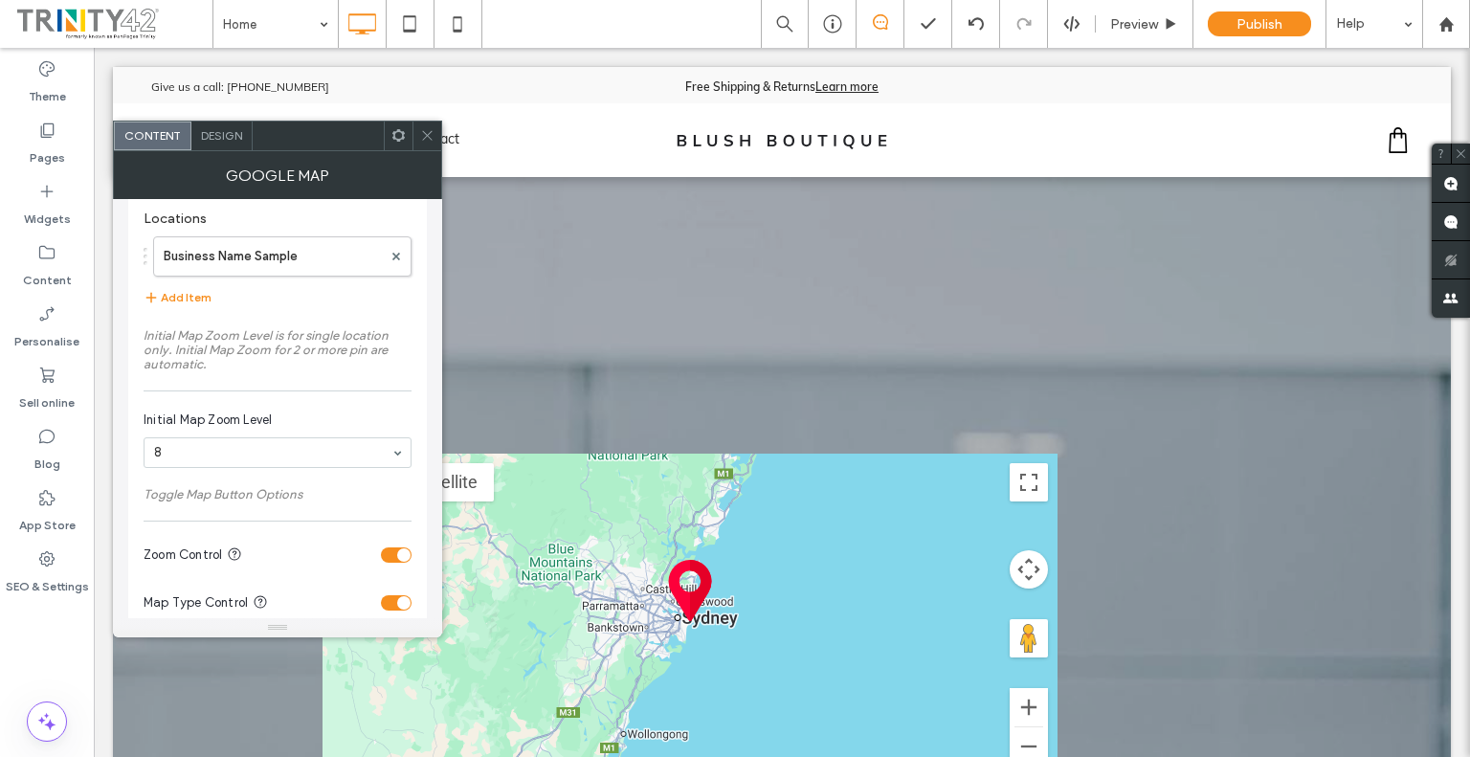
click at [391, 144] on span at bounding box center [398, 136] width 14 height 29
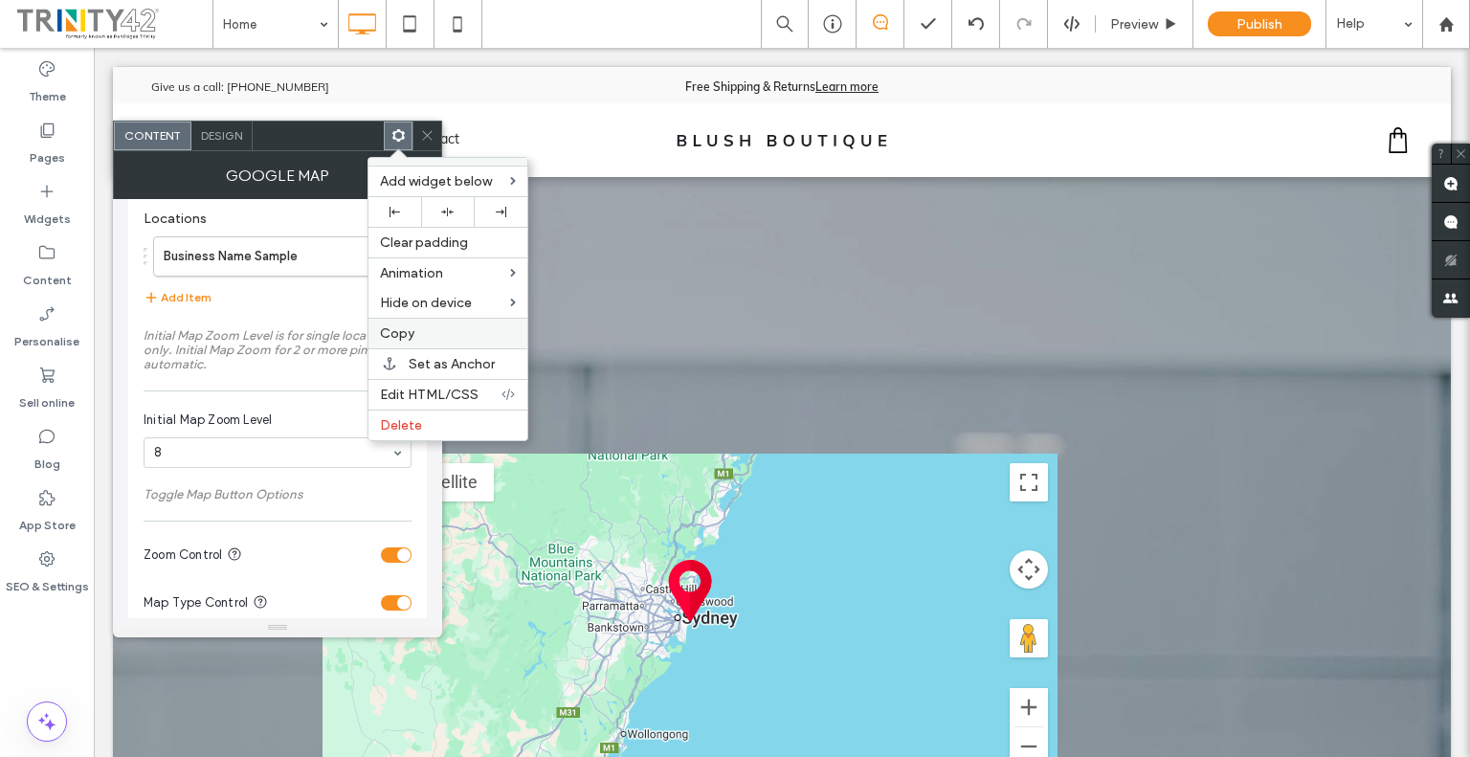
click at [430, 333] on label "Copy" at bounding box center [448, 333] width 136 height 16
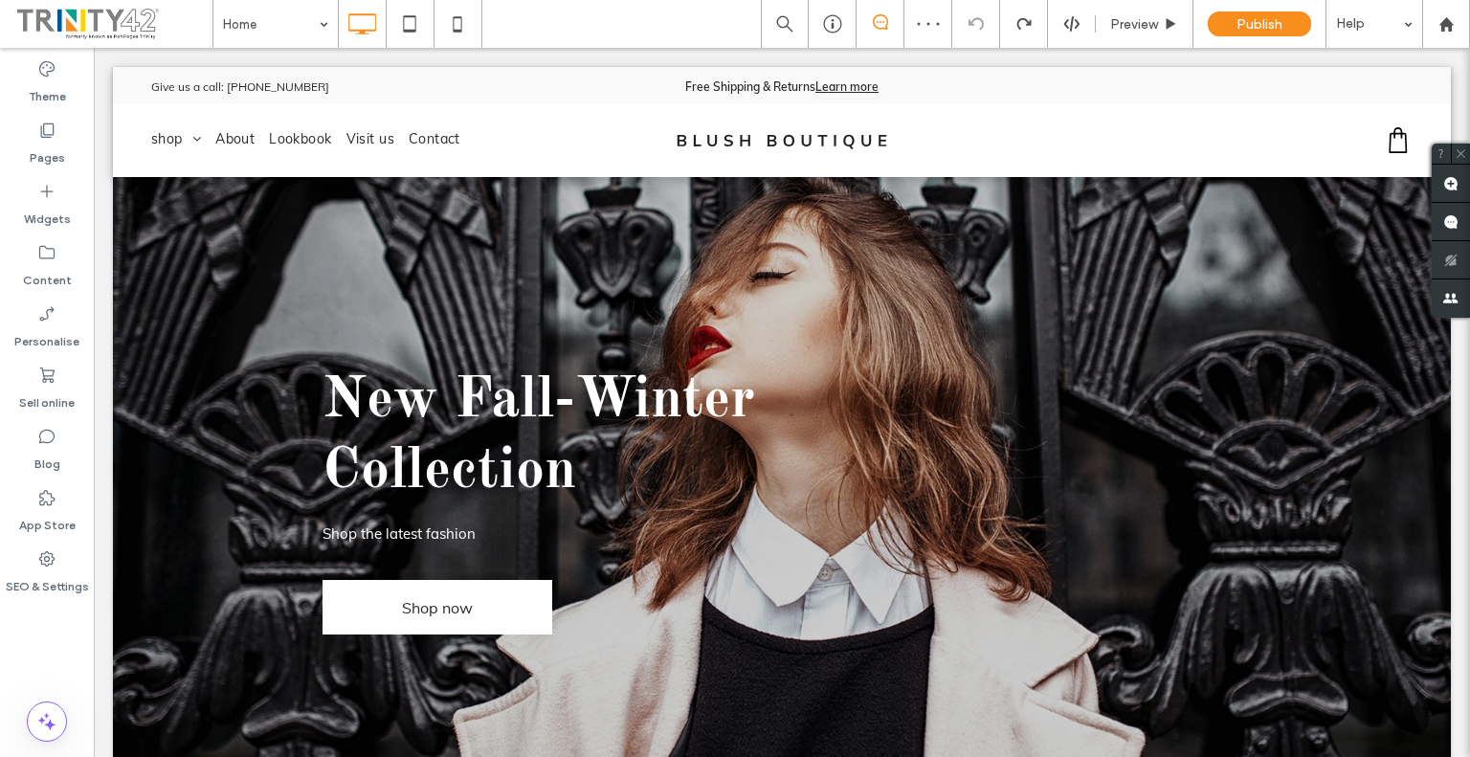
scroll to position [0, 0]
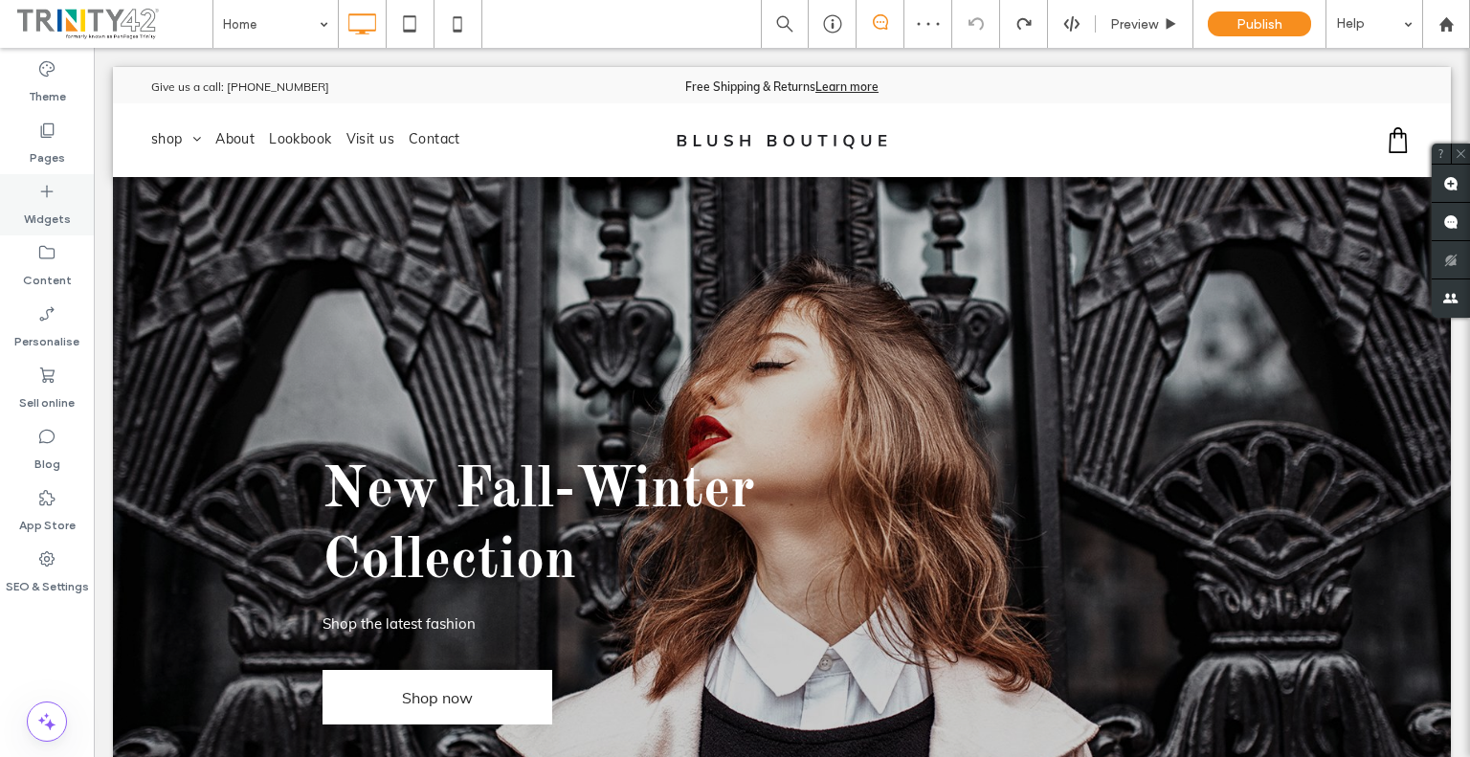
click at [45, 210] on label "Widgets" at bounding box center [47, 214] width 47 height 27
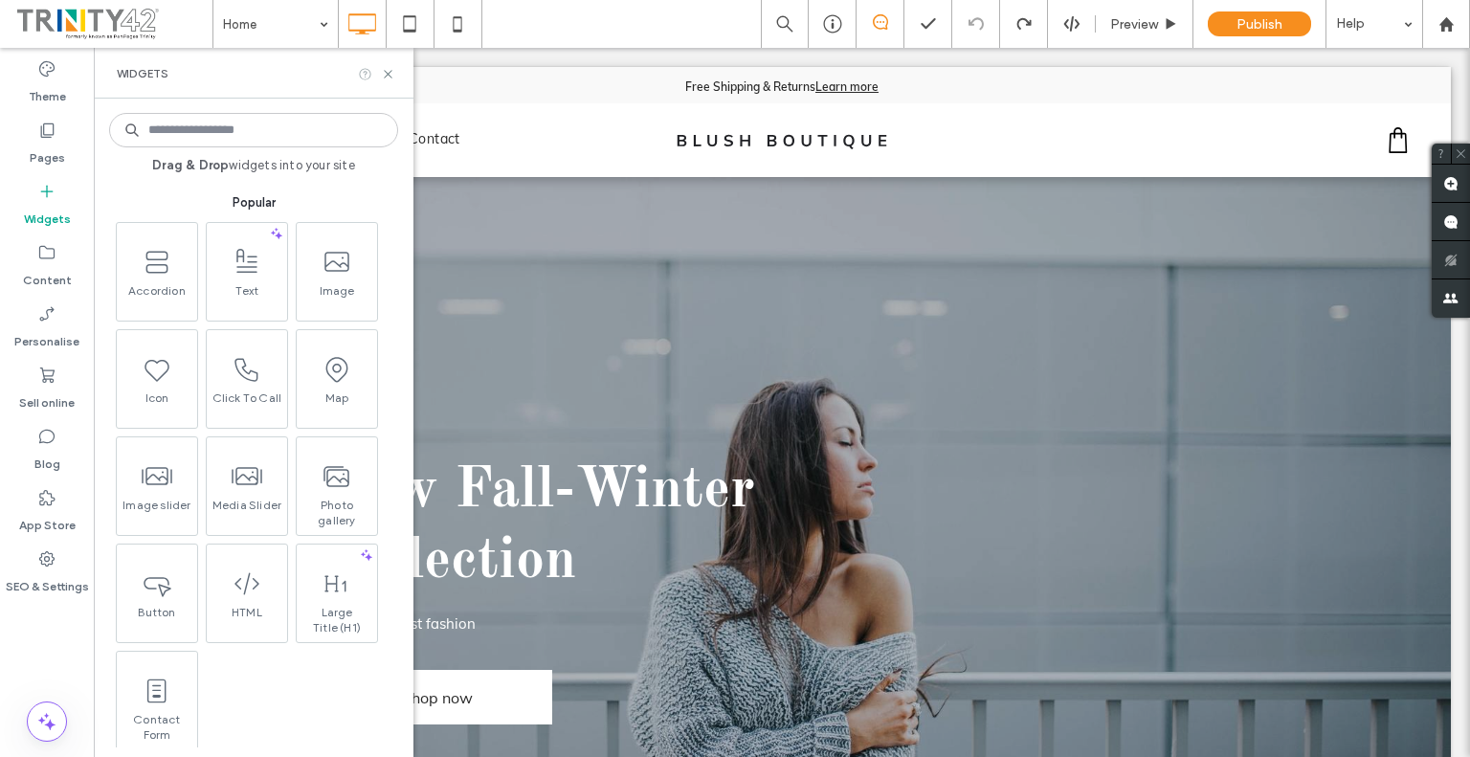
click at [364, 69] on icon at bounding box center [365, 74] width 14 height 14
click at [181, 129] on input at bounding box center [253, 130] width 289 height 34
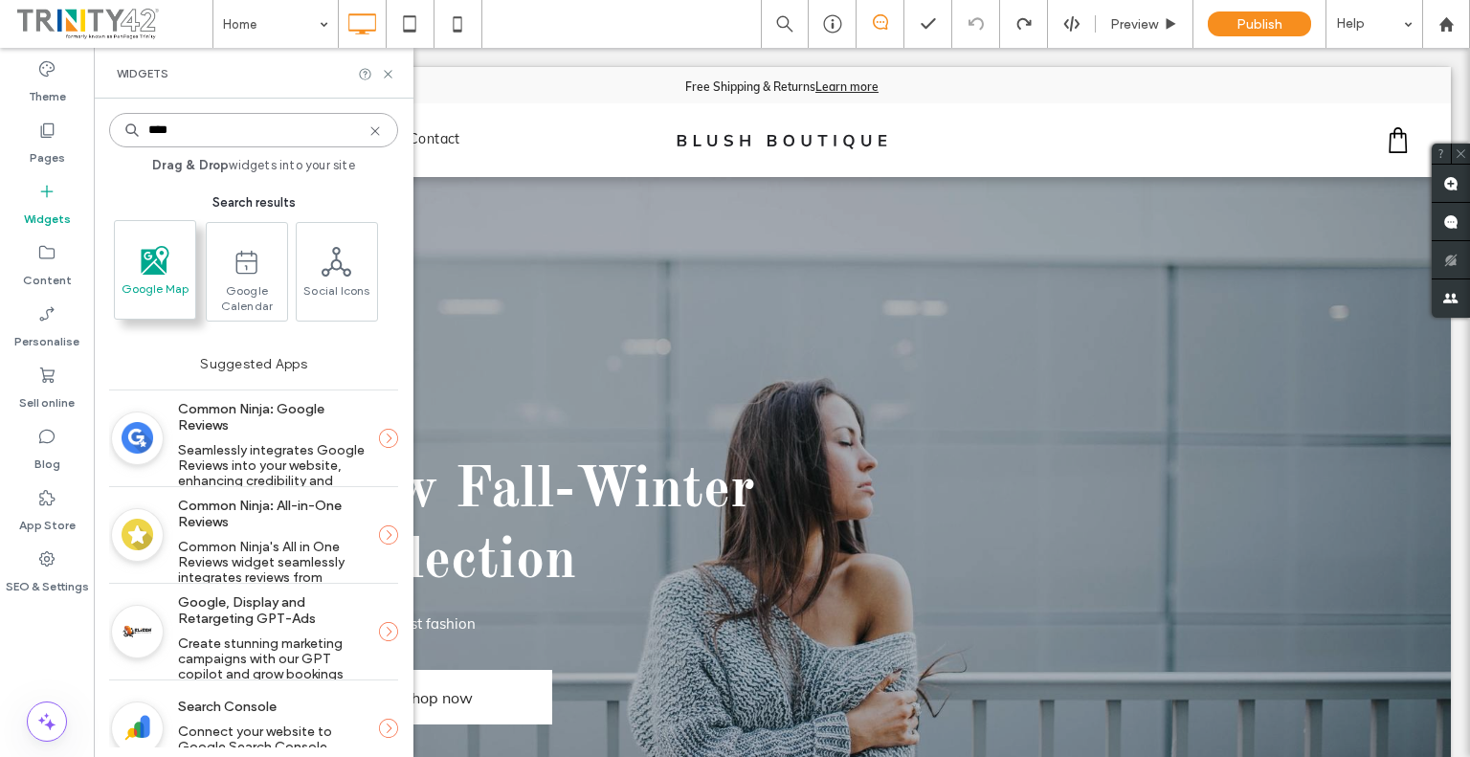
type input "****"
drag, startPoint x: 133, startPoint y: 262, endPoint x: 161, endPoint y: 194, distance: 73.4
click at [161, 194] on span "Search results" at bounding box center [253, 202] width 289 height 19
click at [158, 282] on span "Google Map" at bounding box center [155, 294] width 80 height 27
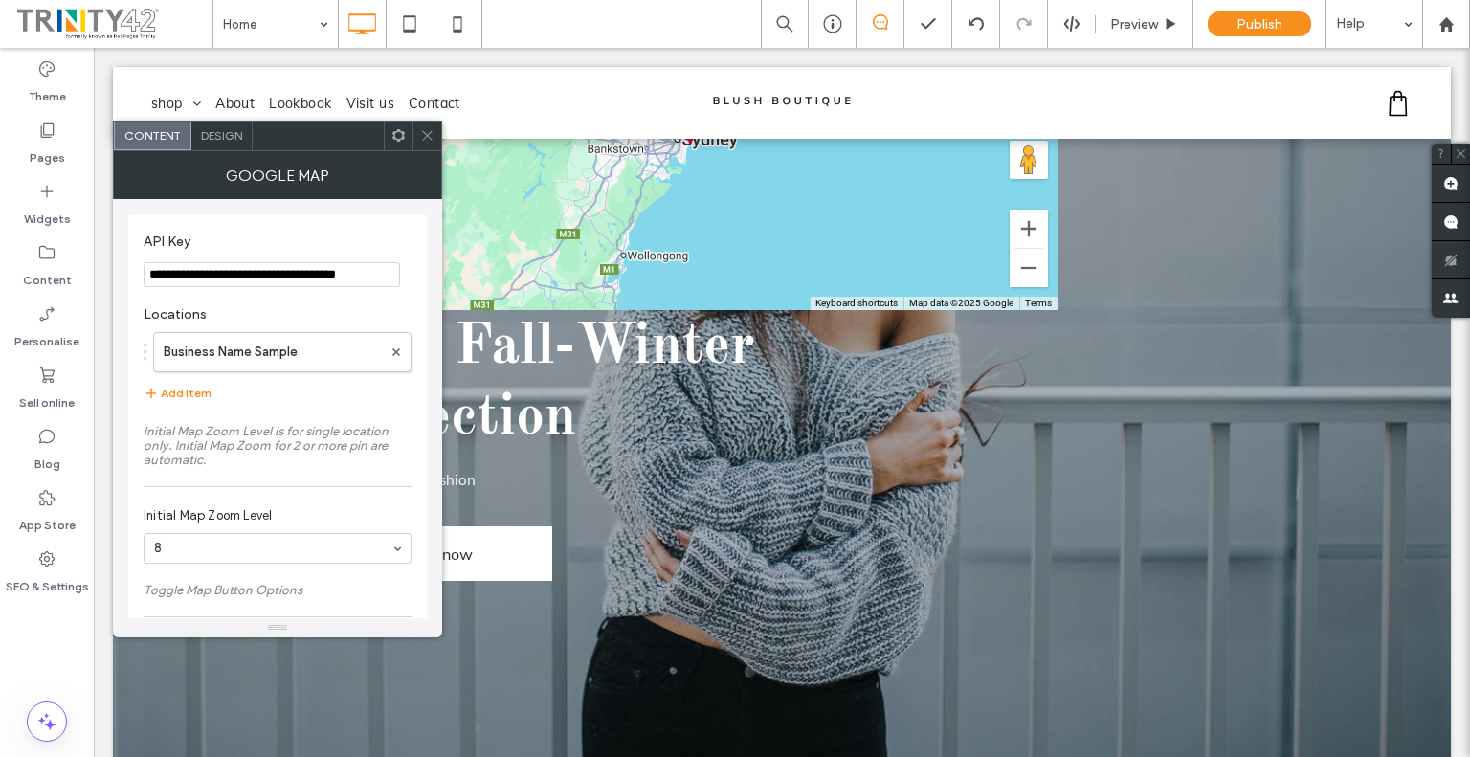
click at [402, 144] on span at bounding box center [398, 136] width 14 height 29
click at [426, 126] on span at bounding box center [427, 136] width 14 height 29
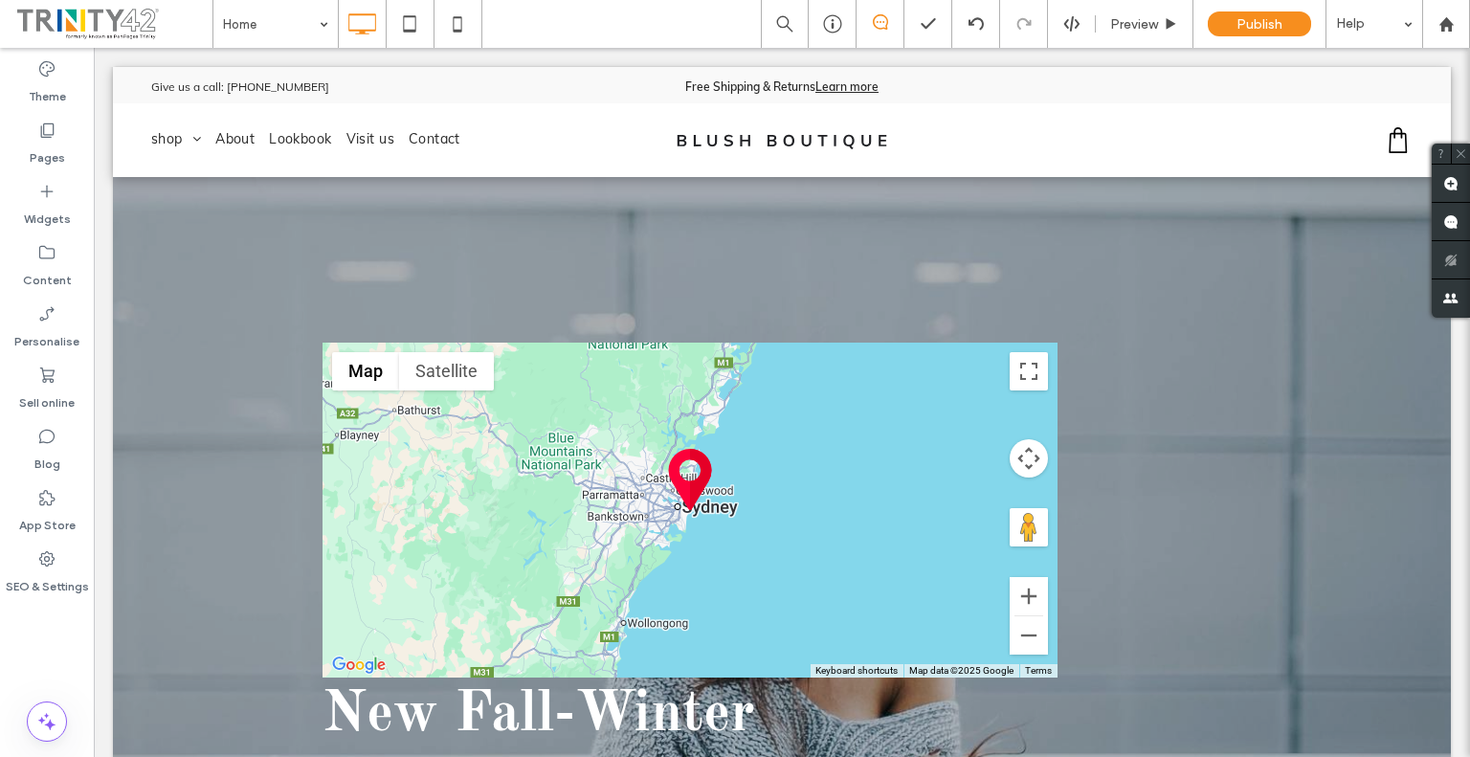
scroll to position [96, 0]
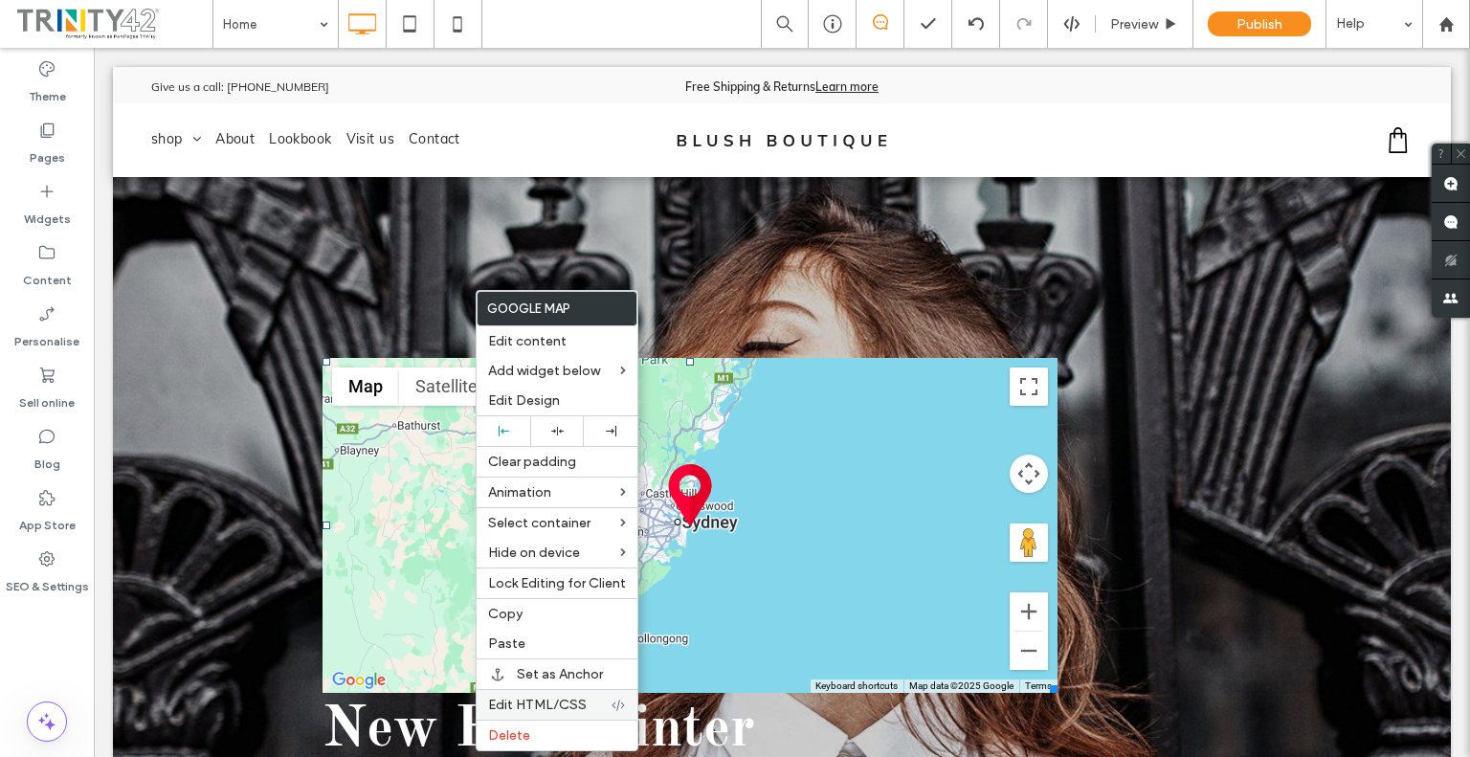
click at [574, 700] on span "Edit HTML/CSS" at bounding box center [537, 705] width 99 height 16
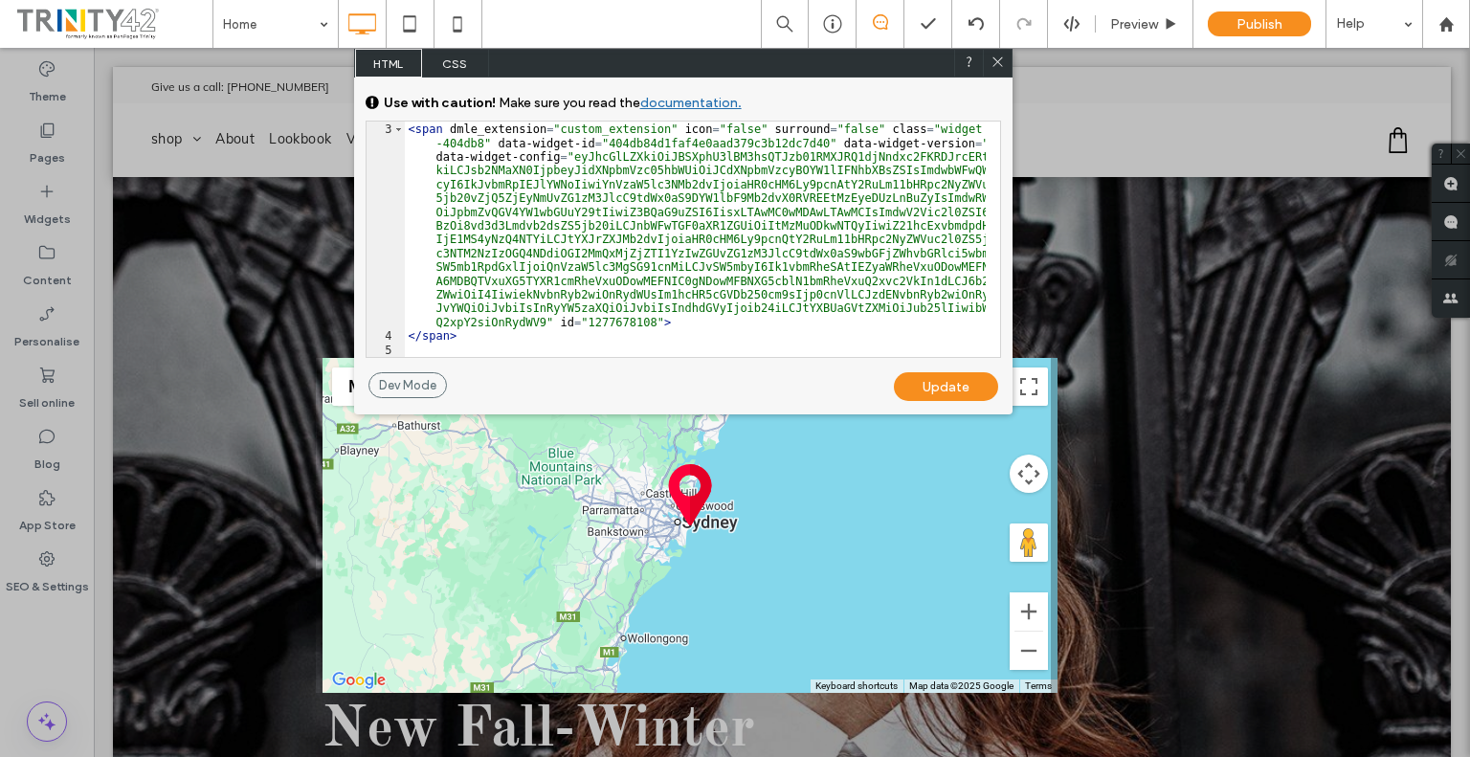
scroll to position [0, 0]
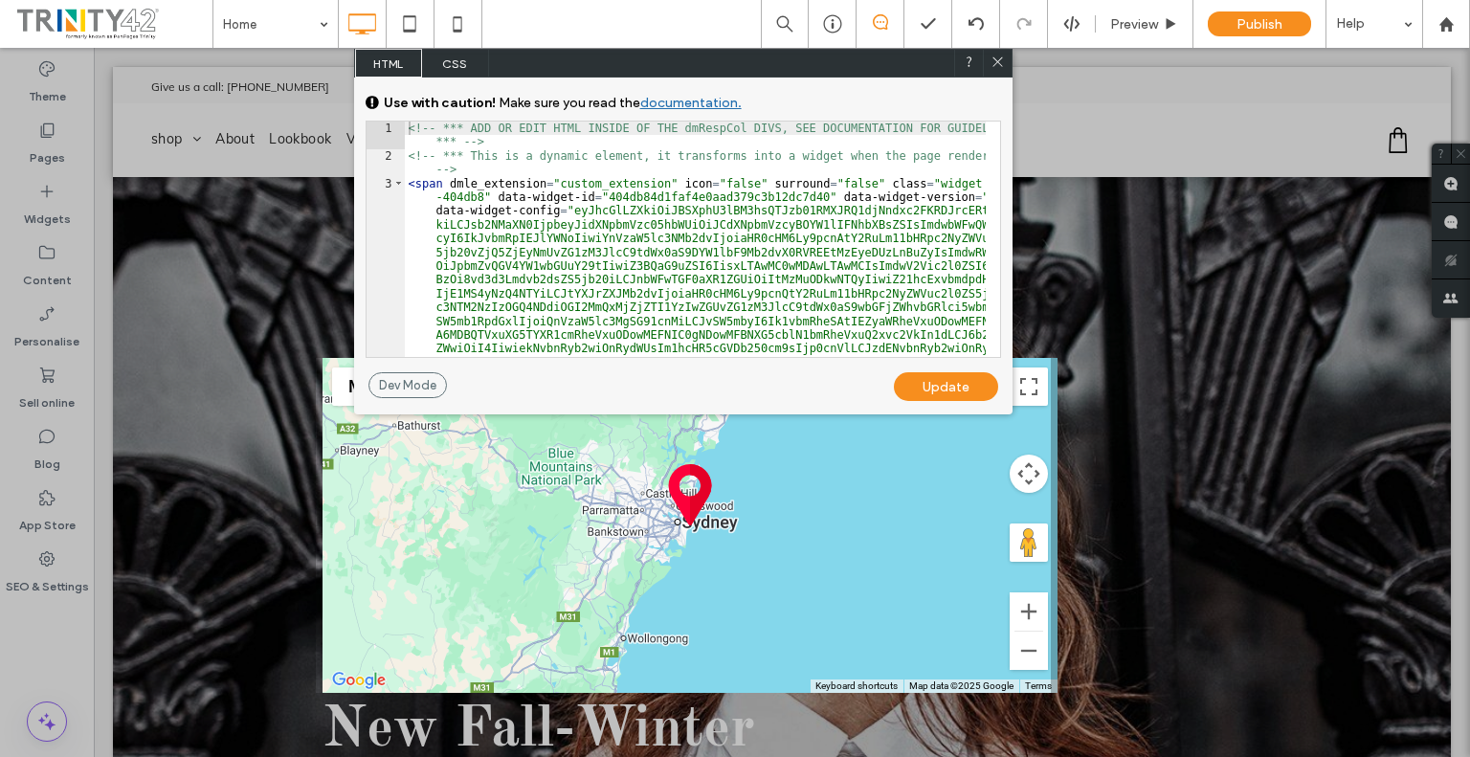
click at [996, 57] on icon at bounding box center [997, 62] width 14 height 14
